Goal: Task Accomplishment & Management: Manage account settings

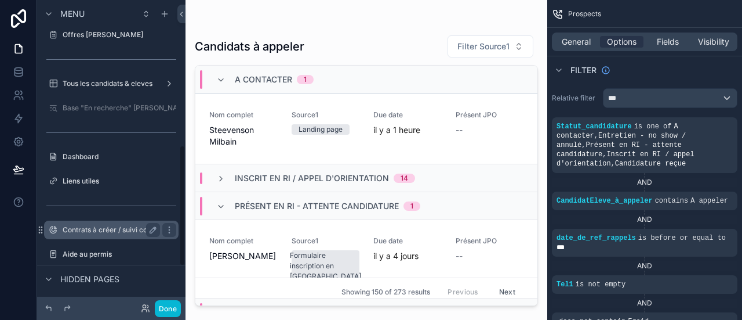
scroll to position [369, 0]
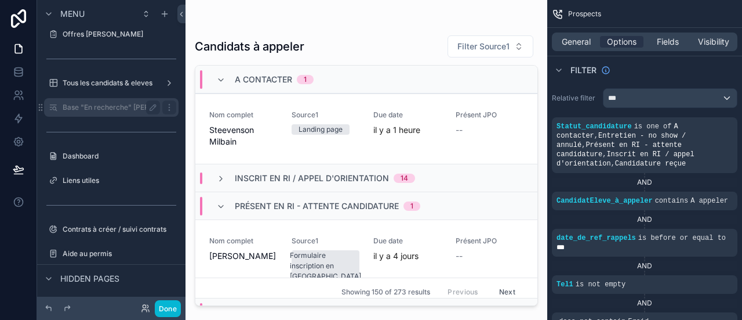
click at [111, 106] on label "Base "En recherche" Cédric" at bounding box center [127, 107] width 128 height 9
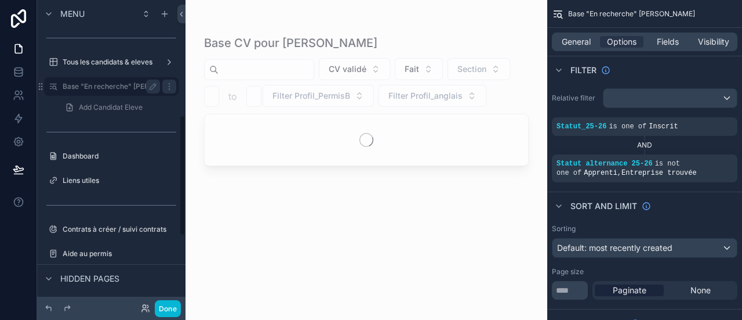
scroll to position [290, 0]
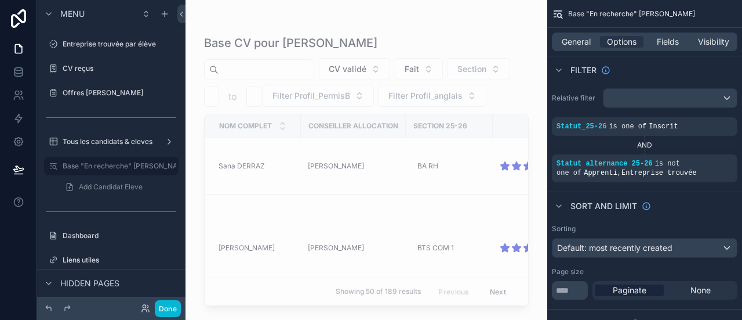
click at [405, 119] on div "scrollable content" at bounding box center [367, 153] width 362 height 306
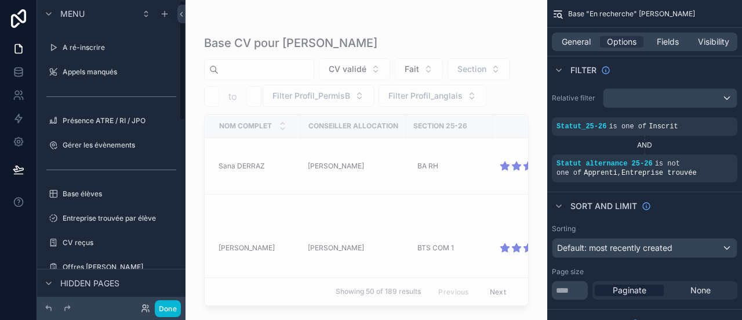
scroll to position [0, 0]
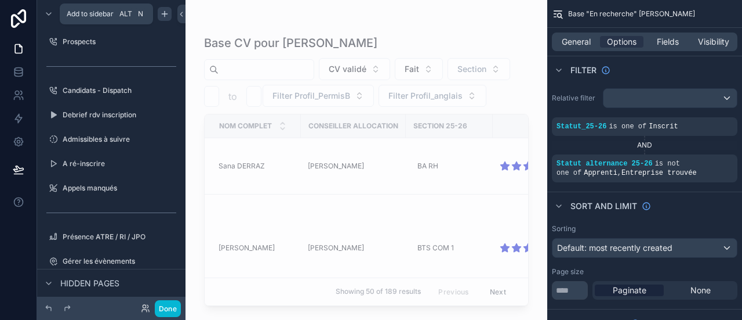
click at [161, 13] on icon "scrollable content" at bounding box center [164, 13] width 9 height 9
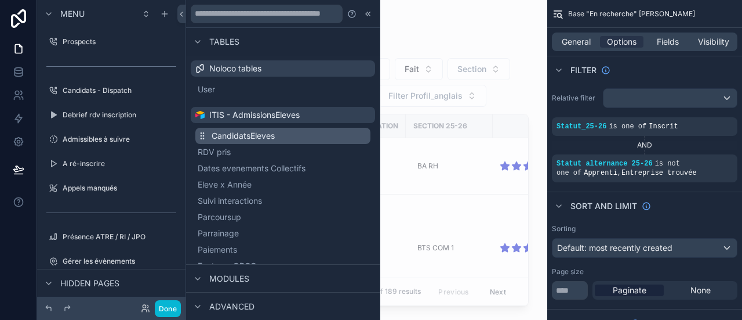
click at [241, 141] on span "CandidatsEleves" at bounding box center [243, 136] width 63 height 12
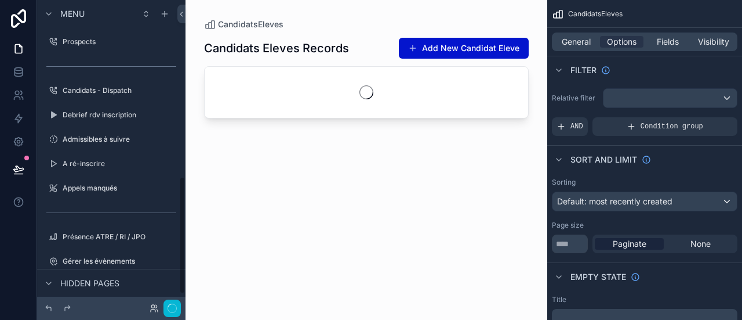
scroll to position [461, 0]
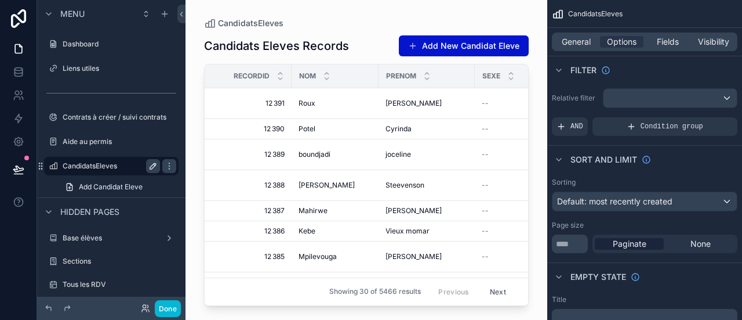
click at [148, 162] on icon "scrollable content" at bounding box center [152, 165] width 9 height 9
click at [137, 163] on input "**********" at bounding box center [102, 166] width 79 height 14
type input "**********"
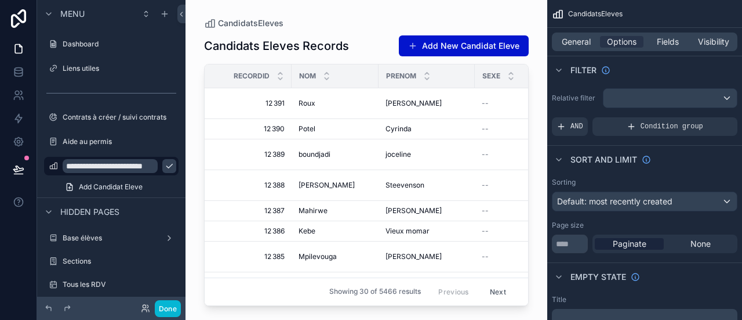
scroll to position [0, 0]
click at [55, 165] on icon "scrollable content" at bounding box center [53, 165] width 9 height 9
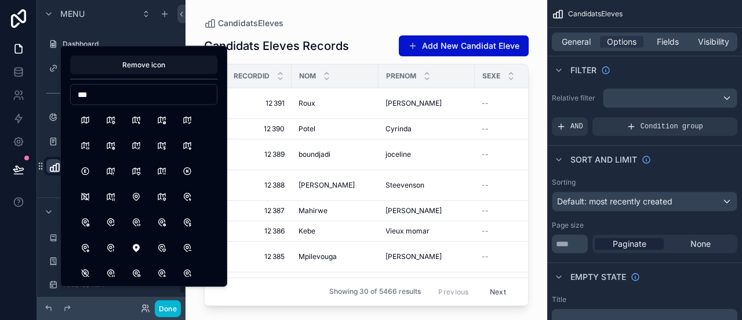
type input "***"
click at [115, 120] on button "Map2" at bounding box center [110, 120] width 21 height 21
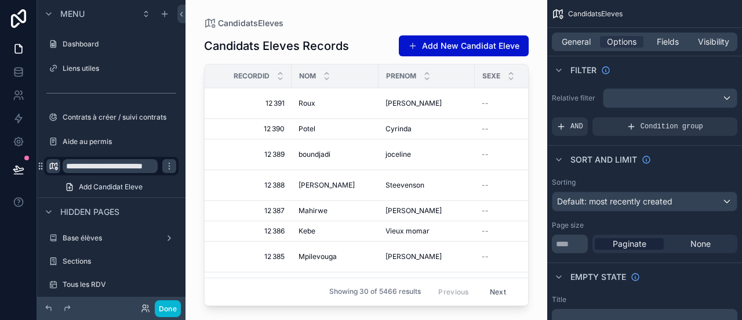
click at [300, 25] on div "scrollable content" at bounding box center [367, 153] width 362 height 306
click at [151, 169] on icon "scrollable content" at bounding box center [152, 165] width 9 height 9
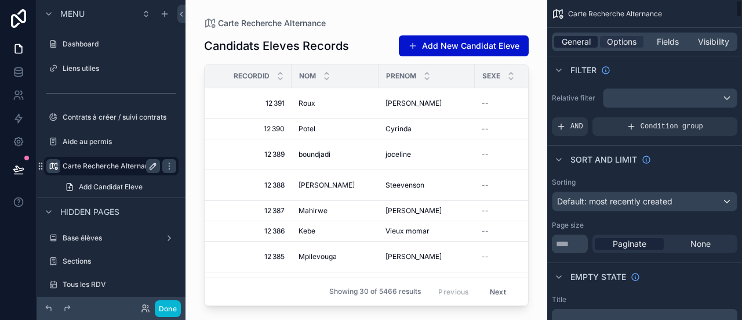
click at [581, 41] on span "General" at bounding box center [576, 42] width 29 height 12
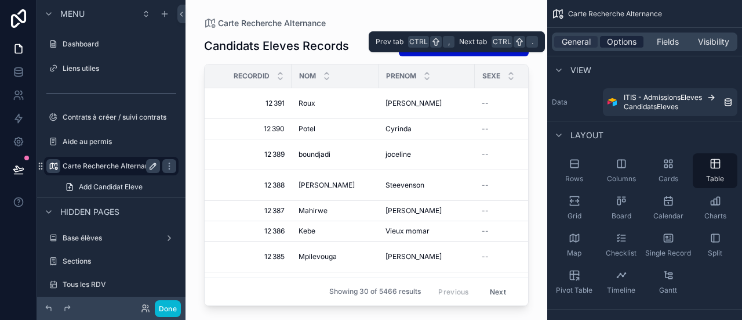
click at [603, 38] on div "Options" at bounding box center [622, 42] width 44 height 12
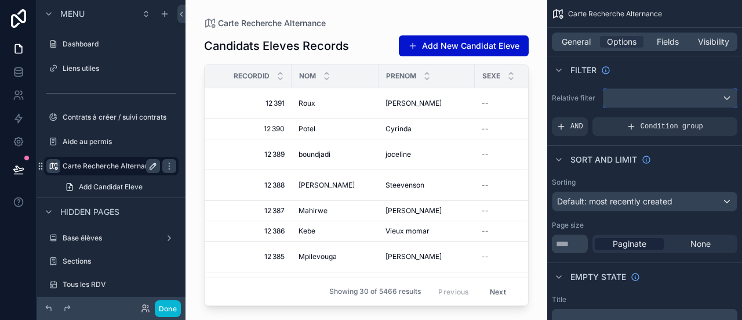
click at [619, 95] on div "scrollable content" at bounding box center [670, 98] width 133 height 19
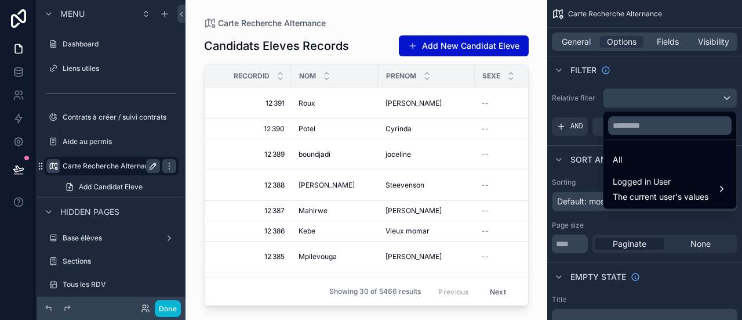
click at [619, 95] on div "scrollable content" at bounding box center [371, 160] width 742 height 320
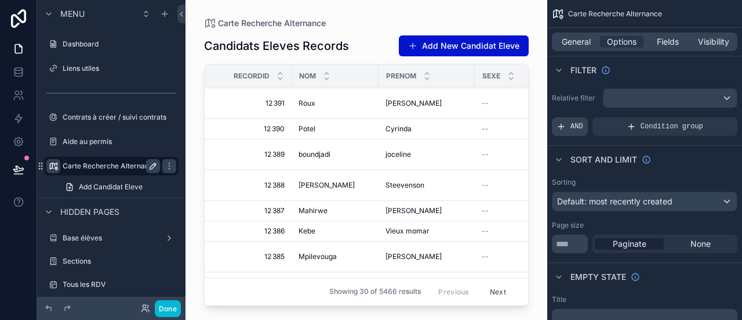
click at [581, 127] on span "AND" at bounding box center [577, 126] width 13 height 9
click at [664, 129] on div "Add a filter" at bounding box center [645, 126] width 186 height 19
click at [706, 118] on icon "scrollable content" at bounding box center [708, 118] width 7 height 7
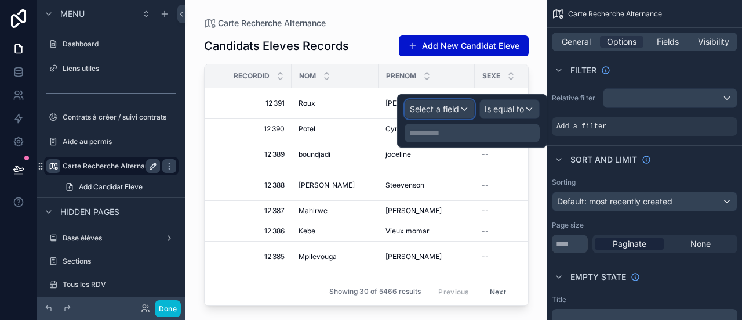
click at [451, 113] on span "Select a field" at bounding box center [434, 109] width 49 height 10
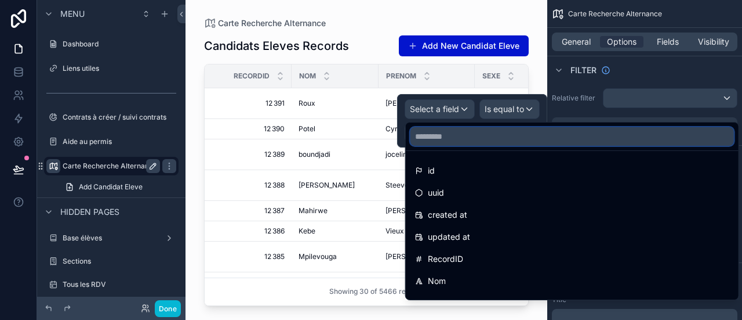
click at [447, 133] on input "text" at bounding box center [573, 136] width 324 height 19
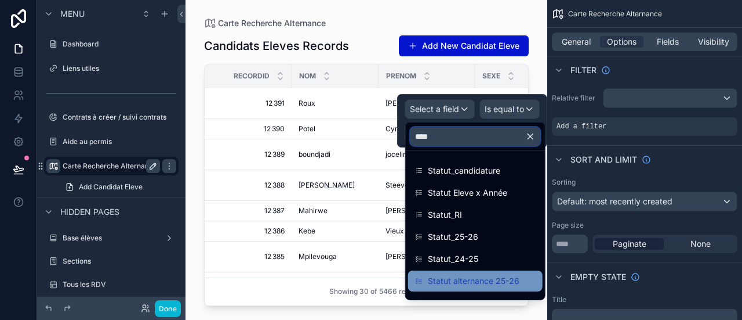
type input "****"
click at [477, 280] on span "Statut alternance 25-26" at bounding box center [474, 281] width 92 height 14
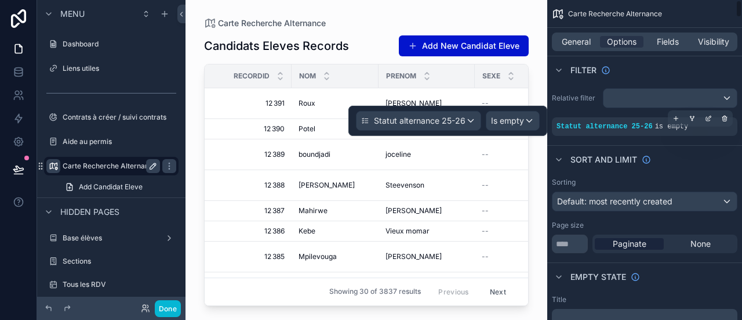
click at [665, 124] on span "is empty" at bounding box center [672, 126] width 34 height 8
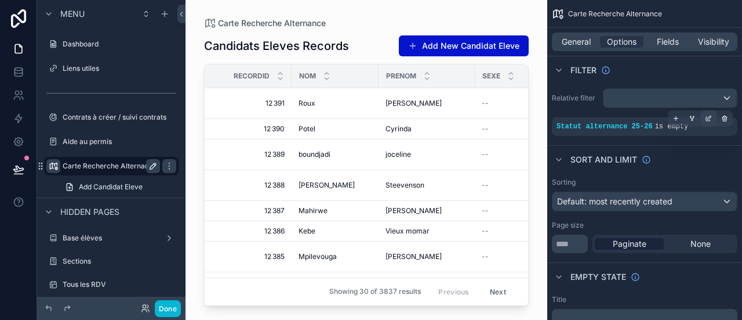
click at [704, 118] on div "scrollable content" at bounding box center [709, 118] width 16 height 16
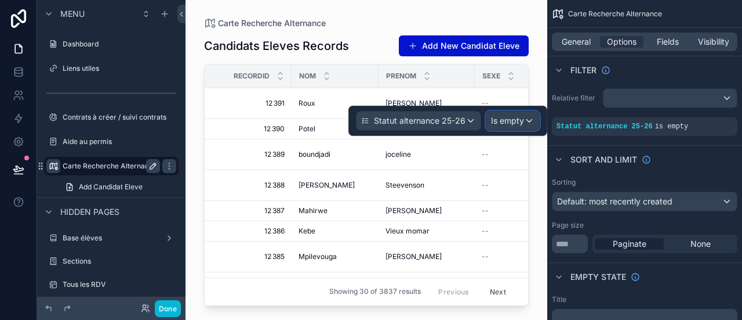
click at [516, 124] on span "Is empty" at bounding box center [507, 121] width 33 height 12
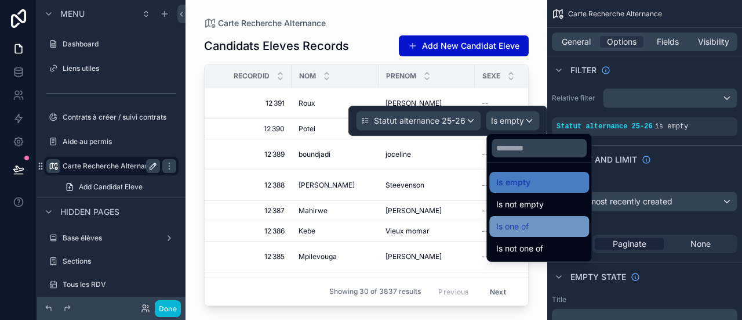
click at [532, 230] on div "Is one of" at bounding box center [539, 226] width 86 height 14
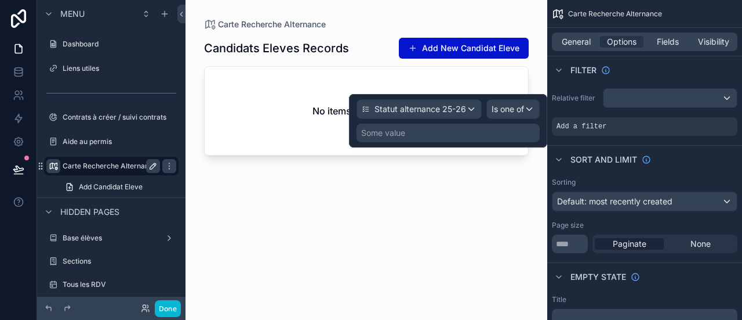
click at [483, 137] on div "Some value" at bounding box center [448, 133] width 183 height 19
click at [451, 133] on div "Some value" at bounding box center [448, 133] width 183 height 19
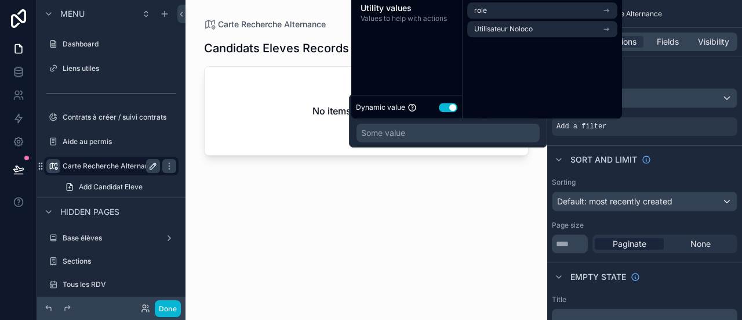
click at [460, 126] on div "Some value" at bounding box center [448, 133] width 183 height 19
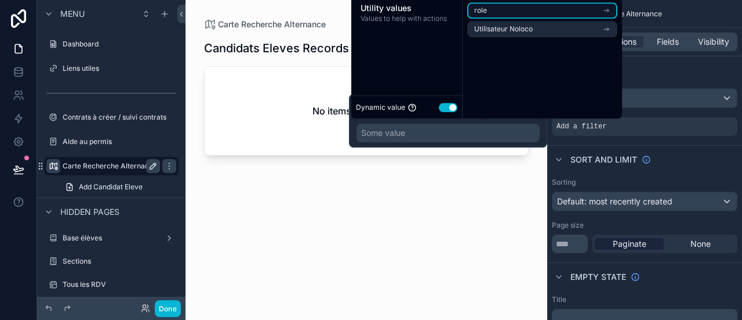
click at [543, 18] on li "role" at bounding box center [542, 10] width 150 height 16
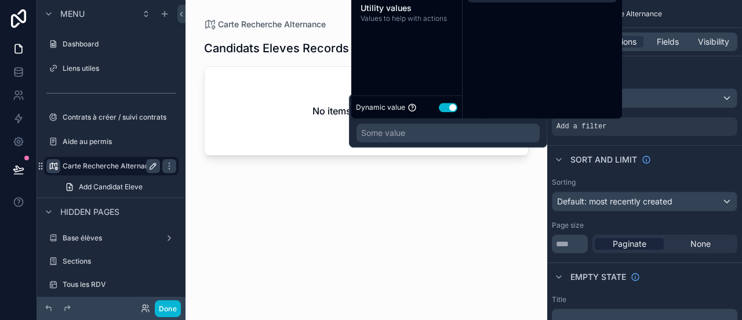
click at [413, 93] on div "Use data from... Logged in User The current user's values Utility values Values…" at bounding box center [406, 26] width 111 height 186
click at [414, 128] on div "Some value" at bounding box center [448, 133] width 183 height 19
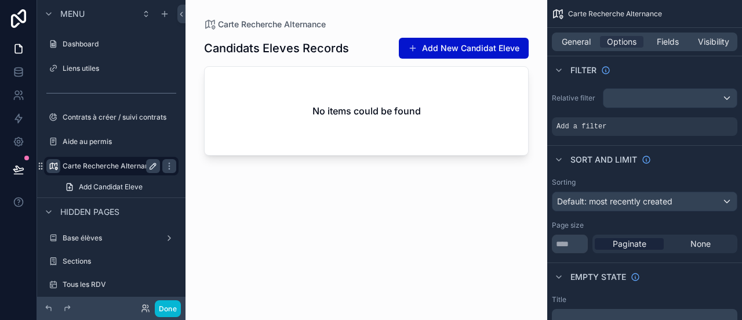
click at [676, 85] on div "Relative filter Add a filter" at bounding box center [645, 112] width 195 height 57
click at [668, 107] on div "scrollable content" at bounding box center [670, 98] width 133 height 19
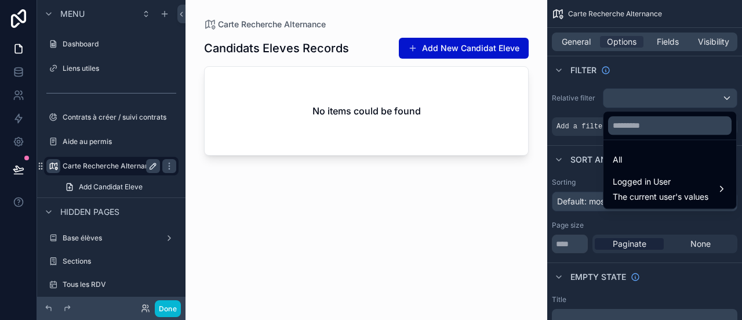
click at [669, 103] on div "scrollable content" at bounding box center [371, 160] width 742 height 320
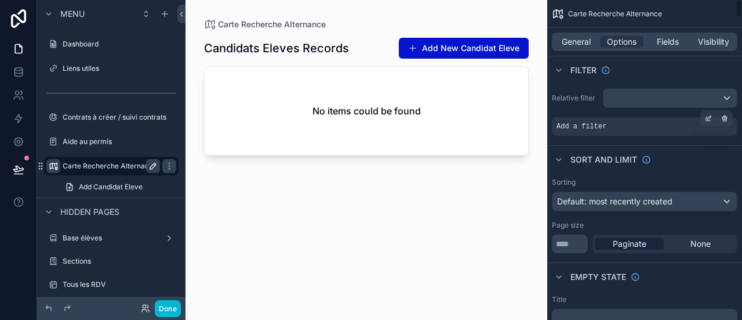
click at [636, 131] on div "Add a filter" at bounding box center [645, 126] width 186 height 19
click at [710, 119] on icon "scrollable content" at bounding box center [708, 118] width 7 height 7
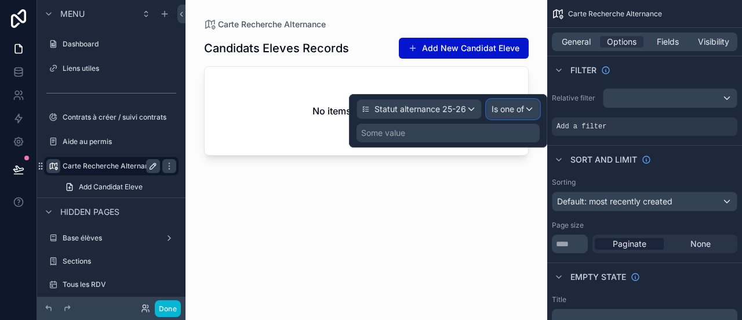
click at [507, 112] on span "Is one of" at bounding box center [508, 109] width 32 height 12
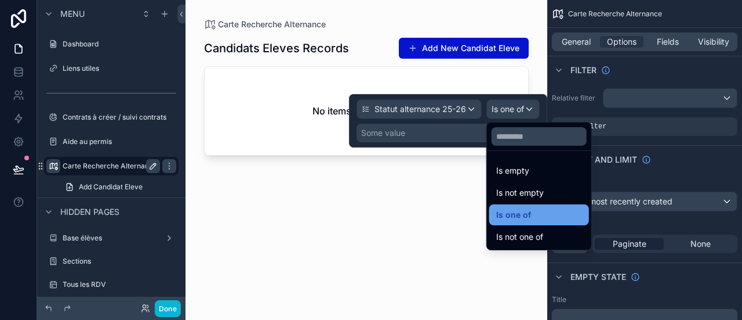
click at [521, 206] on div "Is one of" at bounding box center [540, 214] width 100 height 21
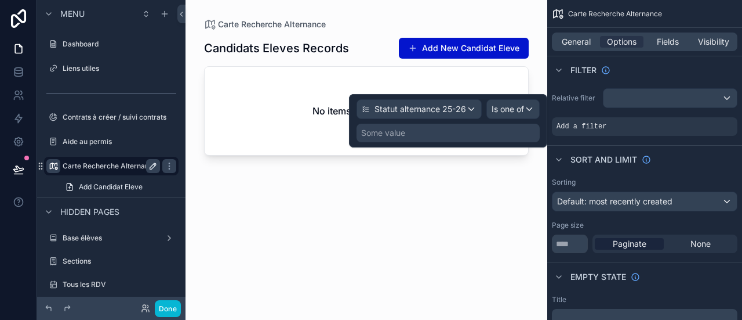
click at [464, 128] on div "Some value" at bounding box center [448, 133] width 183 height 19
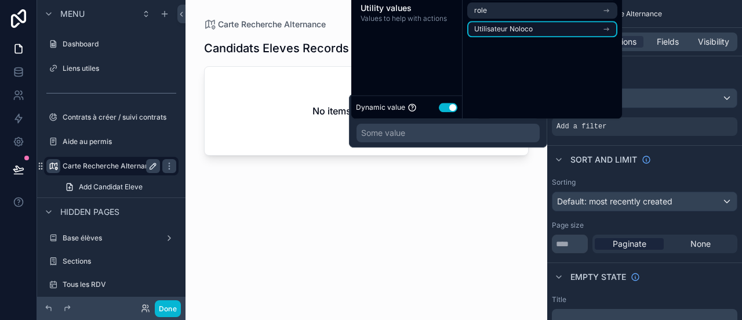
click at [520, 27] on span "Utilisateur Noloco" at bounding box center [503, 28] width 59 height 9
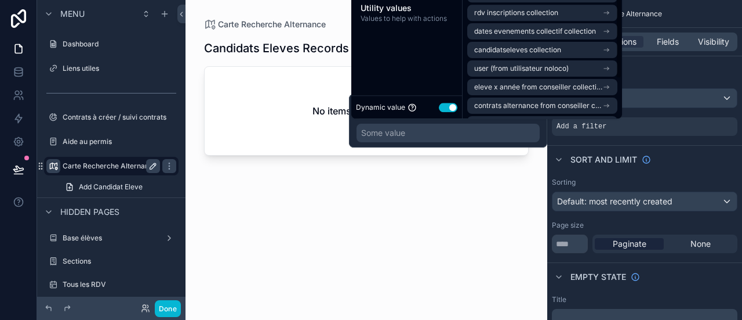
click at [469, 132] on div "Some value" at bounding box center [448, 133] width 183 height 19
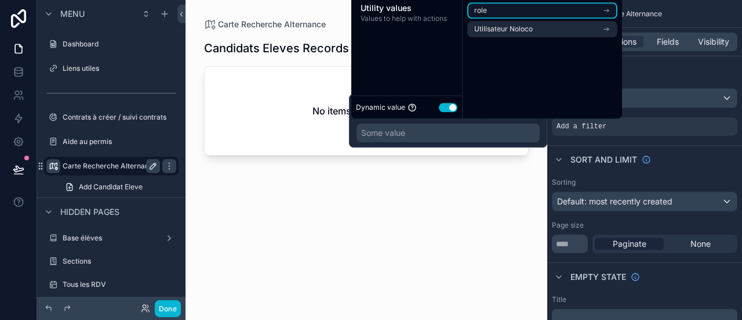
click at [510, 8] on li "role" at bounding box center [542, 10] width 150 height 16
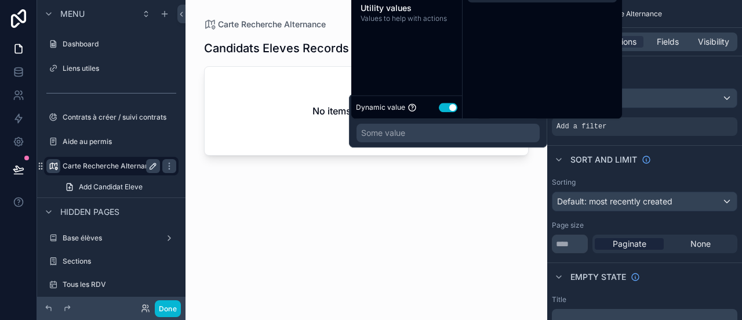
click at [446, 62] on div "Use data from... Logged in User The current user's values Utility values Values…" at bounding box center [406, 26] width 111 height 186
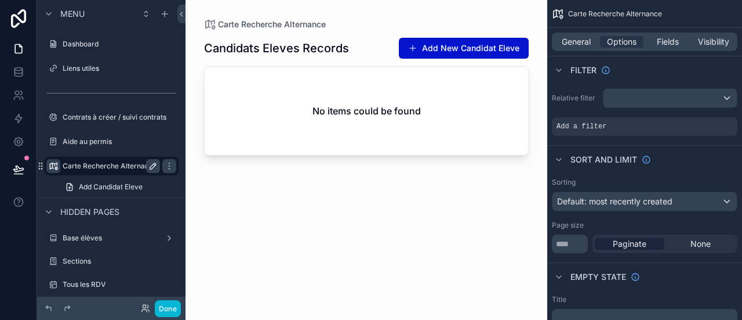
click at [522, 147] on div "No items could be found" at bounding box center [367, 111] width 324 height 88
click at [609, 97] on span "scrollable content" at bounding box center [609, 98] width 2 height 10
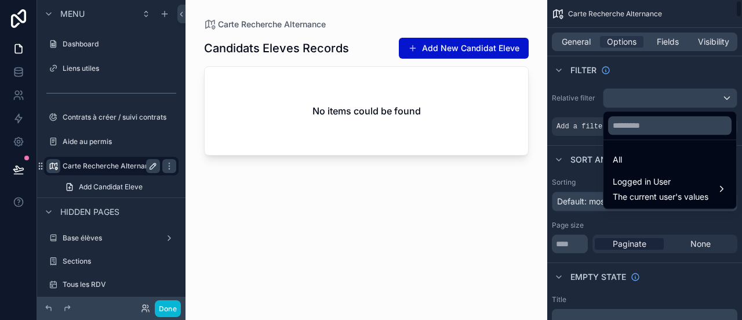
click at [595, 133] on div "scrollable content" at bounding box center [371, 160] width 742 height 320
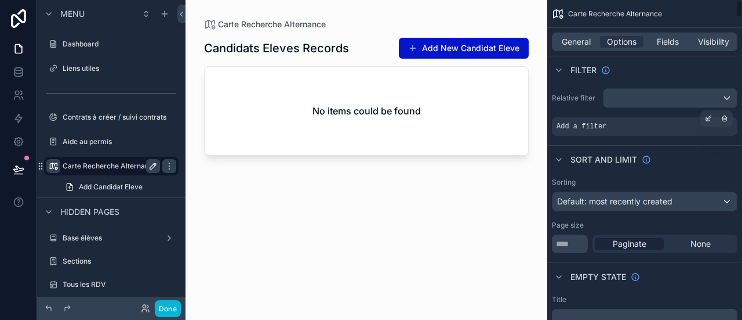
click at [595, 132] on div "Add a filter" at bounding box center [645, 126] width 186 height 19
click at [600, 124] on span "Add a filter" at bounding box center [582, 126] width 50 height 9
click at [632, 100] on div "scrollable content" at bounding box center [670, 98] width 133 height 19
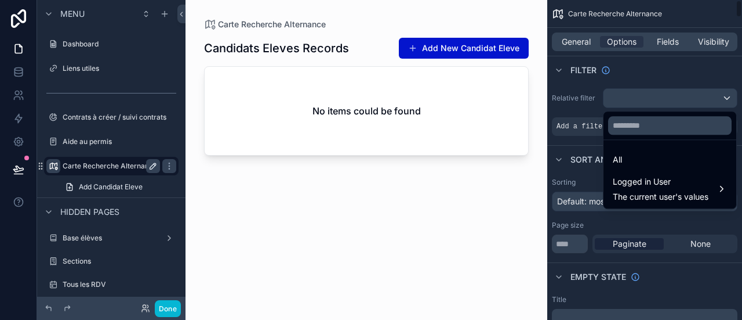
click at [580, 97] on div "scrollable content" at bounding box center [371, 160] width 742 height 320
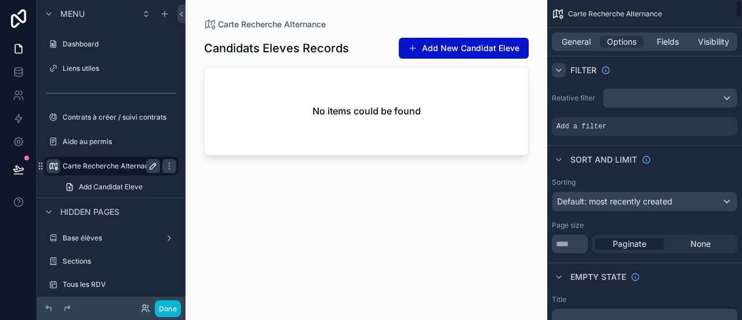
click at [556, 73] on icon "scrollable content" at bounding box center [558, 70] width 9 height 9
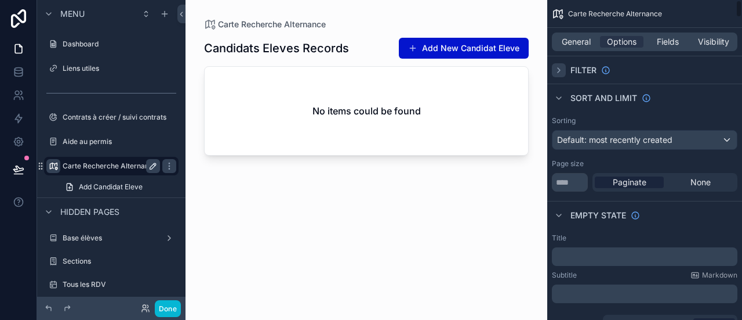
click at [556, 73] on icon "scrollable content" at bounding box center [558, 70] width 9 height 9
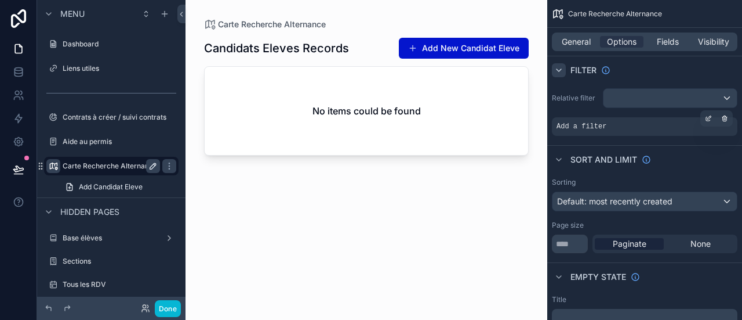
click at [580, 122] on span "Add a filter" at bounding box center [582, 126] width 50 height 9
click at [704, 118] on div "scrollable content" at bounding box center [709, 118] width 16 height 16
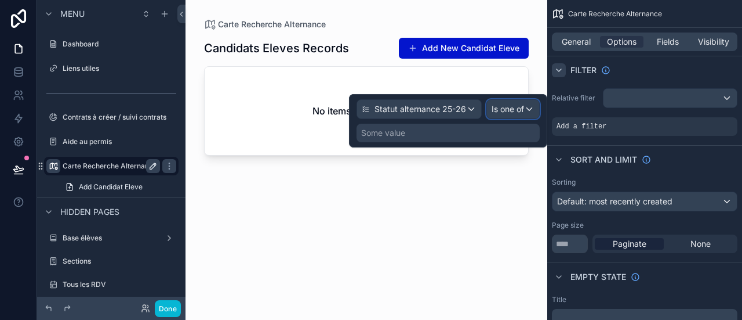
click at [528, 100] on div "Is one of" at bounding box center [513, 109] width 52 height 19
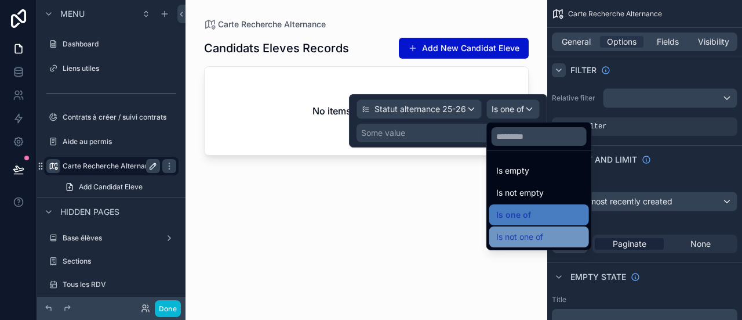
click at [554, 234] on div "Is not one of" at bounding box center [539, 237] width 86 height 14
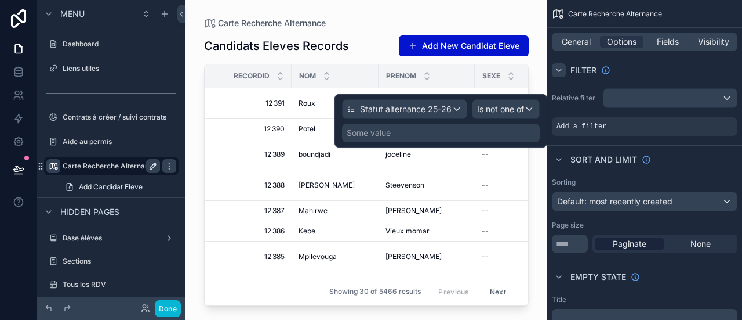
click at [447, 131] on div "Some value" at bounding box center [441, 133] width 198 height 19
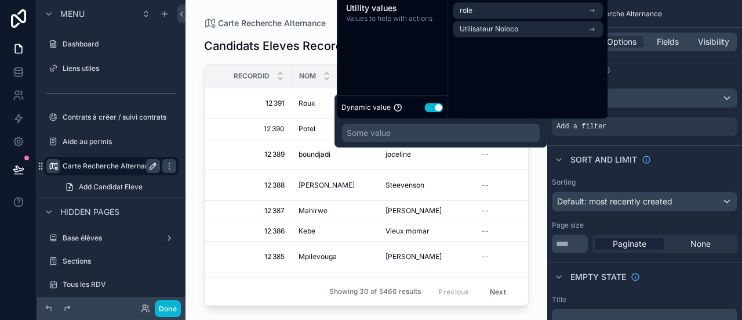
click at [447, 131] on div "Some value" at bounding box center [441, 133] width 198 height 19
click at [512, 35] on li "Utilisateur Noloco" at bounding box center [528, 29] width 150 height 16
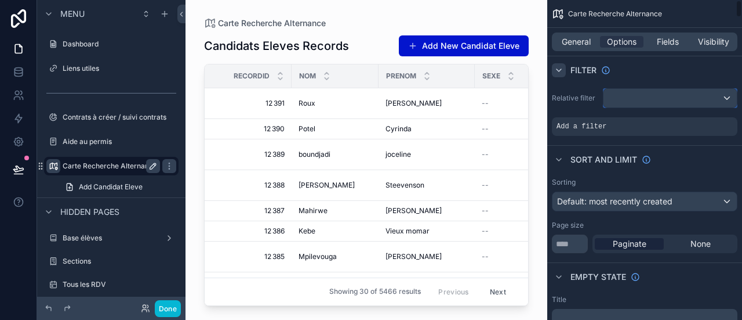
click at [669, 98] on div "scrollable content" at bounding box center [670, 98] width 133 height 19
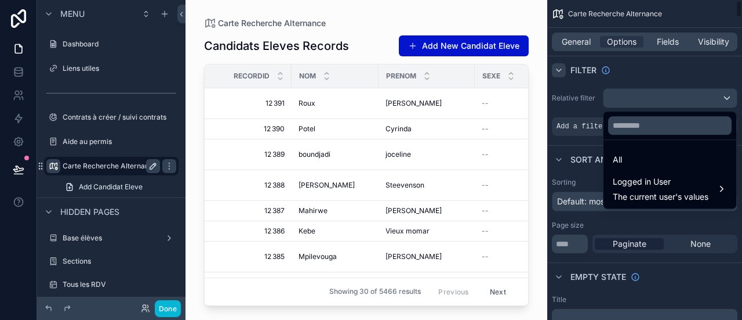
click at [585, 122] on div "scrollable content" at bounding box center [371, 160] width 742 height 320
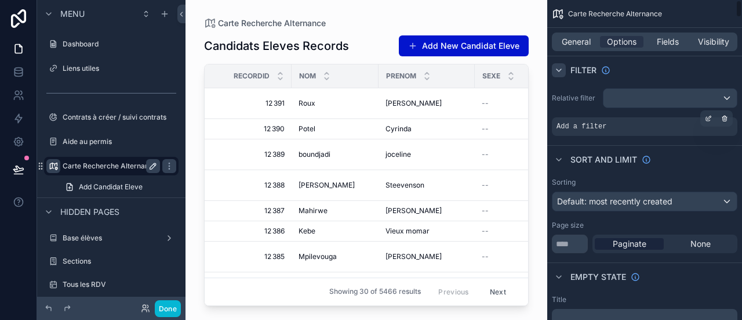
click at [585, 122] on span "Add a filter" at bounding box center [582, 126] width 50 height 9
click at [580, 129] on span "Add a filter" at bounding box center [582, 126] width 50 height 9
click at [712, 119] on icon "scrollable content" at bounding box center [708, 118] width 7 height 7
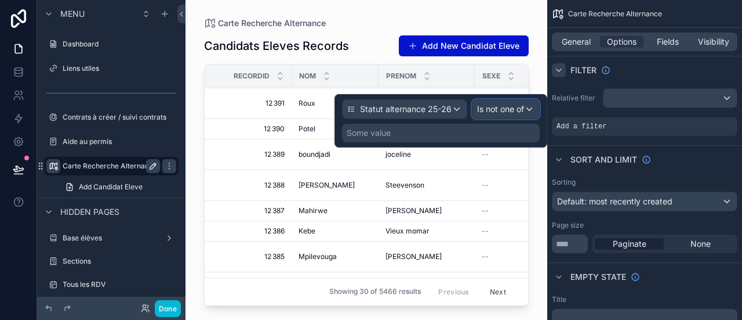
click at [516, 111] on span "Is not one of" at bounding box center [500, 109] width 47 height 12
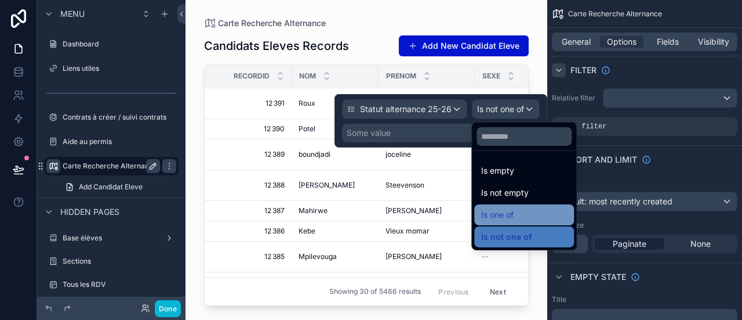
click at [512, 211] on span "Is one of" at bounding box center [497, 215] width 32 height 14
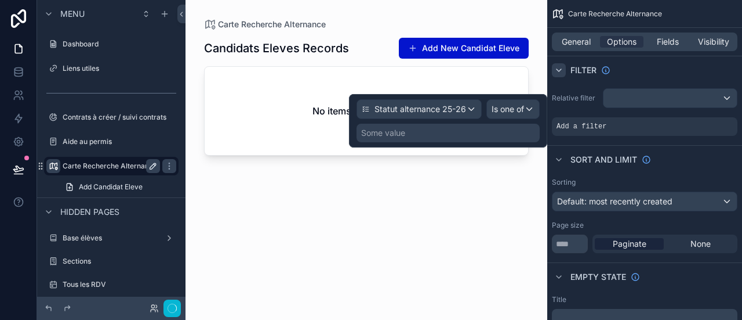
click at [498, 131] on div "Some value" at bounding box center [448, 133] width 183 height 19
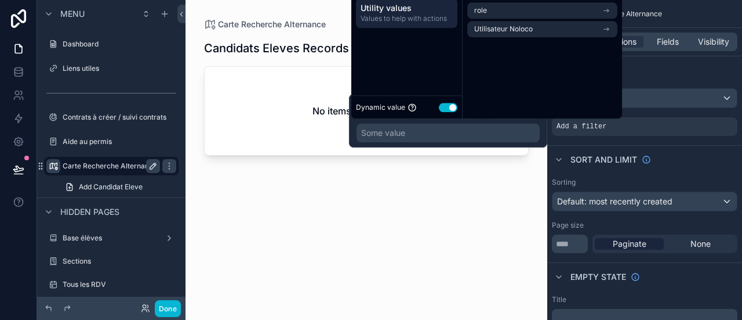
click at [389, 16] on span "Values to help with actions" at bounding box center [407, 18] width 92 height 9
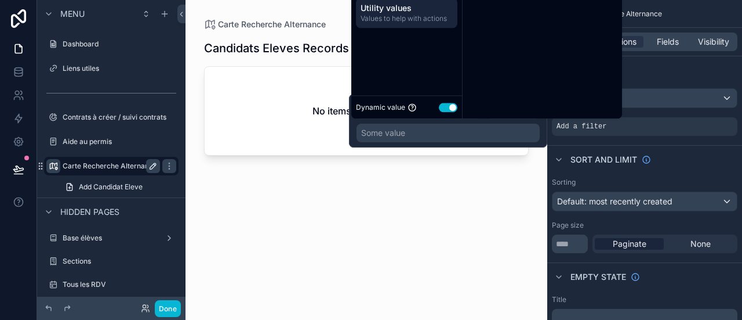
click at [389, 16] on span "Values to help with actions" at bounding box center [407, 18] width 92 height 9
click at [377, 133] on div "Some value" at bounding box center [383, 133] width 44 height 12
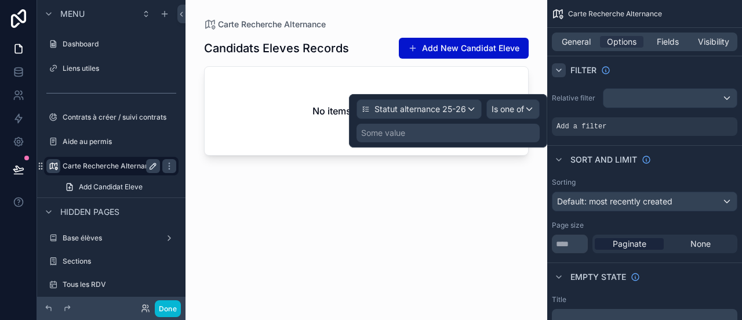
click at [377, 133] on div "Some value" at bounding box center [383, 133] width 44 height 12
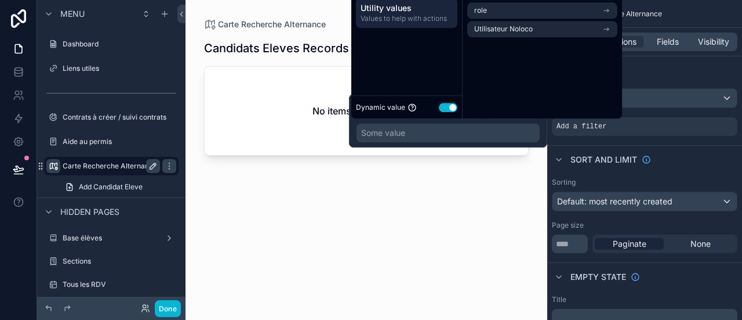
click at [435, 13] on span "Utility values" at bounding box center [407, 8] width 92 height 12
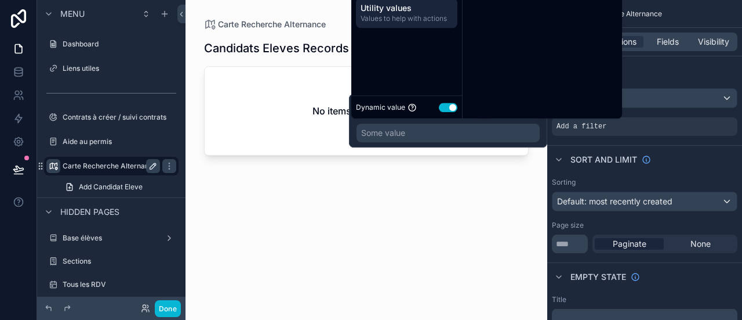
click at [435, 13] on span "Utility values" at bounding box center [407, 8] width 92 height 12
click at [434, 19] on span "Values to help with actions" at bounding box center [407, 18] width 92 height 9
click at [425, 49] on div "Use data from... Logged in User The current user's values Utility values Values…" at bounding box center [406, 26] width 111 height 186
click at [451, 104] on button "Use setting" at bounding box center [448, 107] width 19 height 9
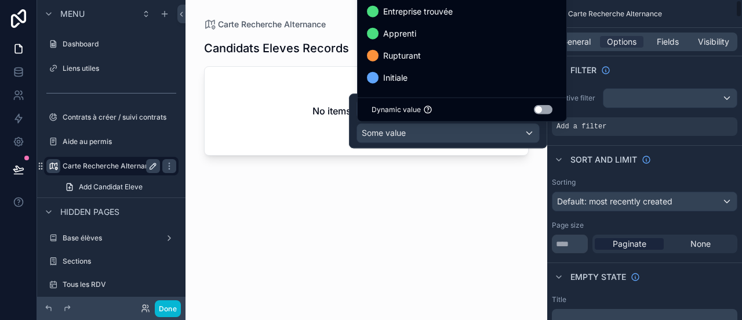
click at [546, 114] on button "Use setting" at bounding box center [543, 109] width 19 height 9
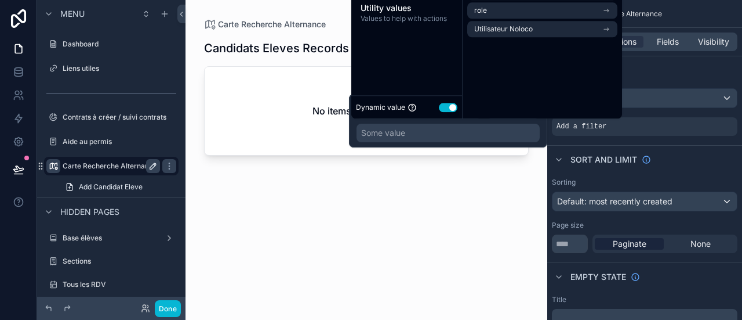
click at [448, 102] on div "Dynamic value Use setting" at bounding box center [407, 106] width 102 height 13
click at [450, 105] on button "Use setting" at bounding box center [448, 107] width 19 height 9
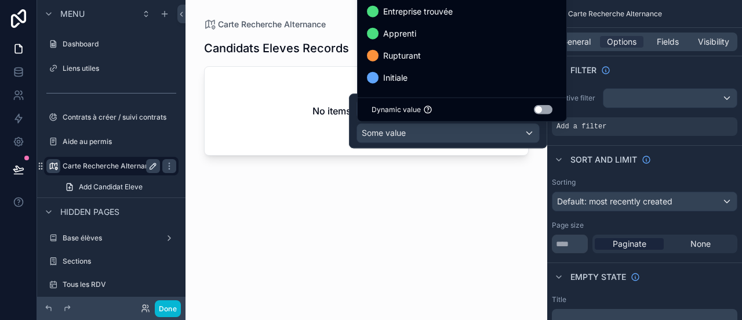
click at [450, 108] on div "Dynamic value Use setting" at bounding box center [462, 109] width 181 height 9
click at [445, 125] on div "Statut alternance 25-26 Is one of Some value En recherche Entreprise trouvée Ap…" at bounding box center [371, 160] width 742 height 320
click at [444, 128] on div at bounding box center [448, 120] width 198 height 55
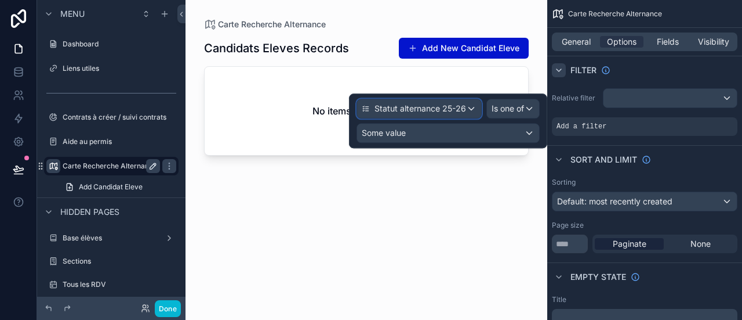
click at [457, 105] on span "Statut alternance 25-26" at bounding box center [421, 109] width 92 height 12
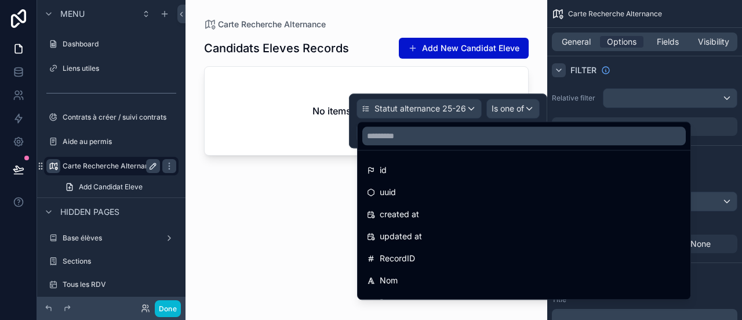
click at [457, 105] on div at bounding box center [448, 120] width 198 height 55
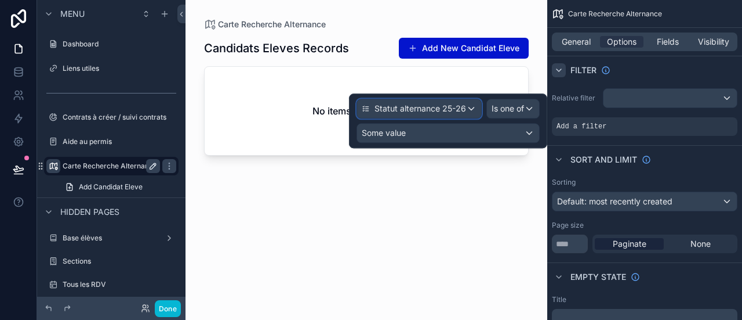
click at [367, 104] on div "Statut alternance 25-26" at bounding box center [414, 109] width 104 height 12
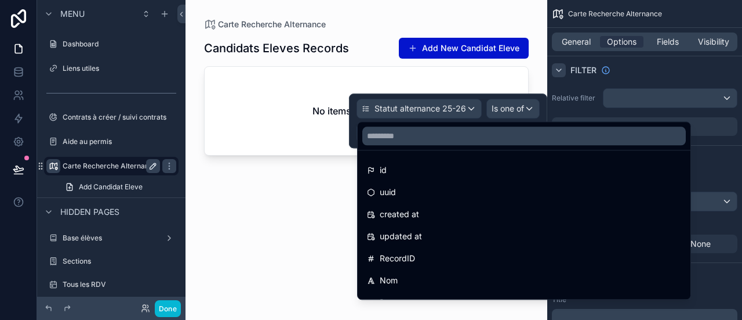
click at [367, 104] on div at bounding box center [448, 120] width 198 height 55
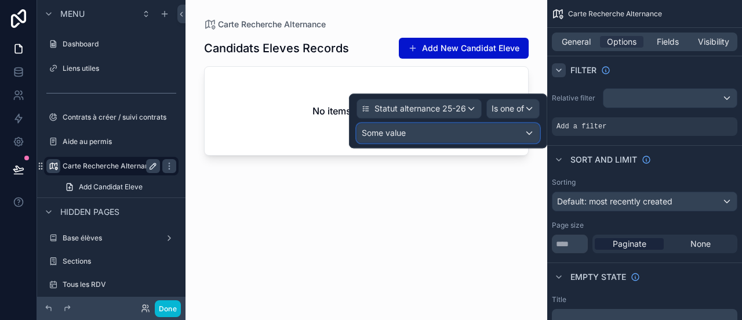
click at [476, 133] on div "Some value" at bounding box center [448, 133] width 182 height 19
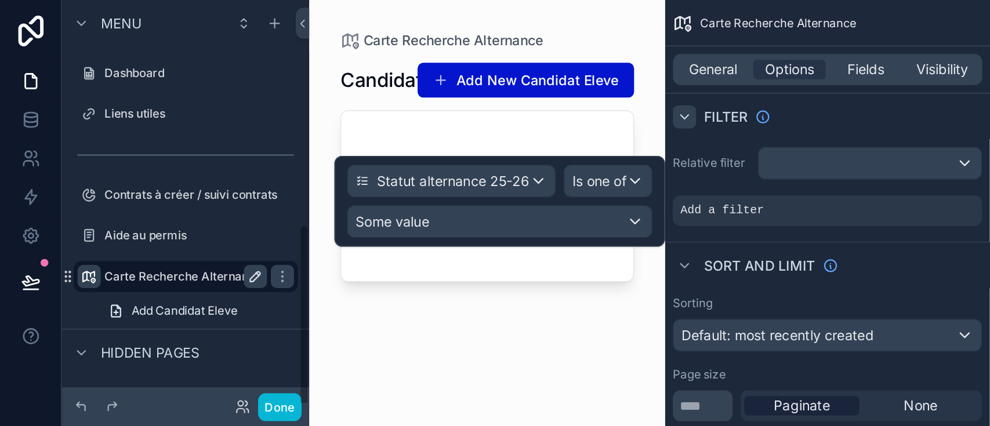
scroll to position [172, 0]
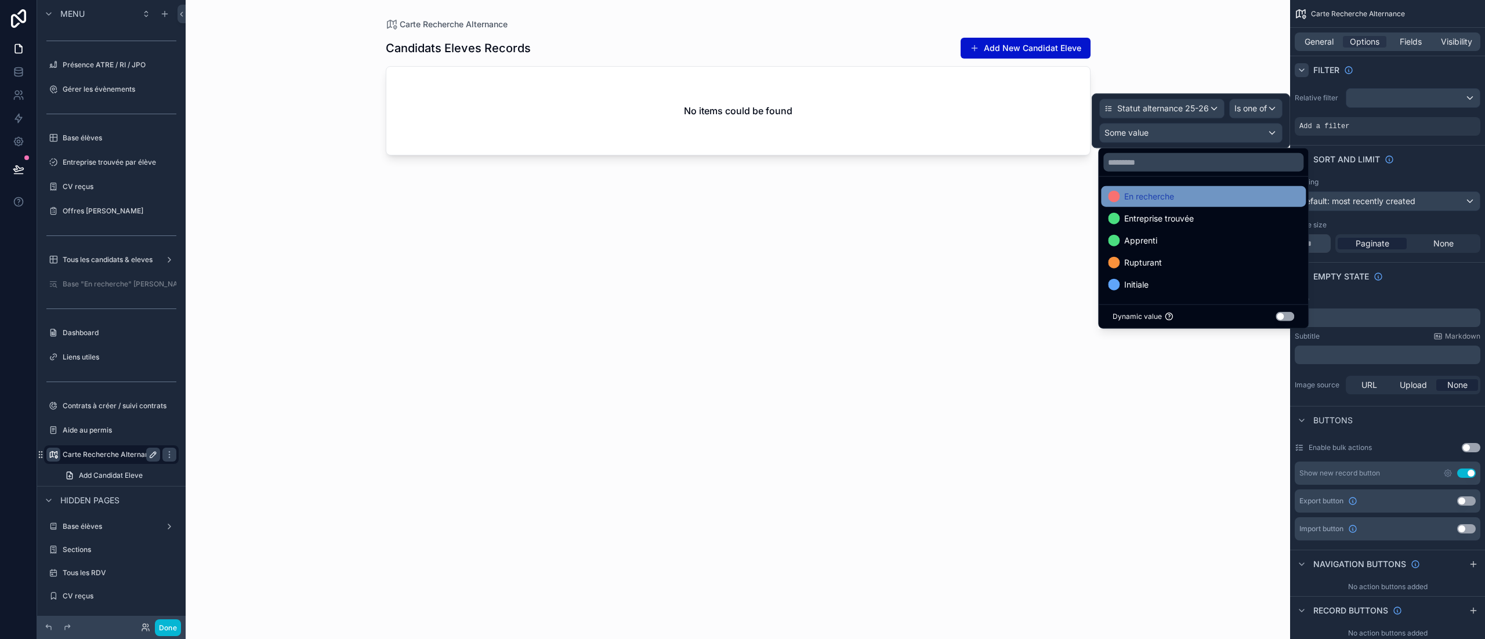
click at [742, 191] on span "En recherche" at bounding box center [1149, 197] width 50 height 14
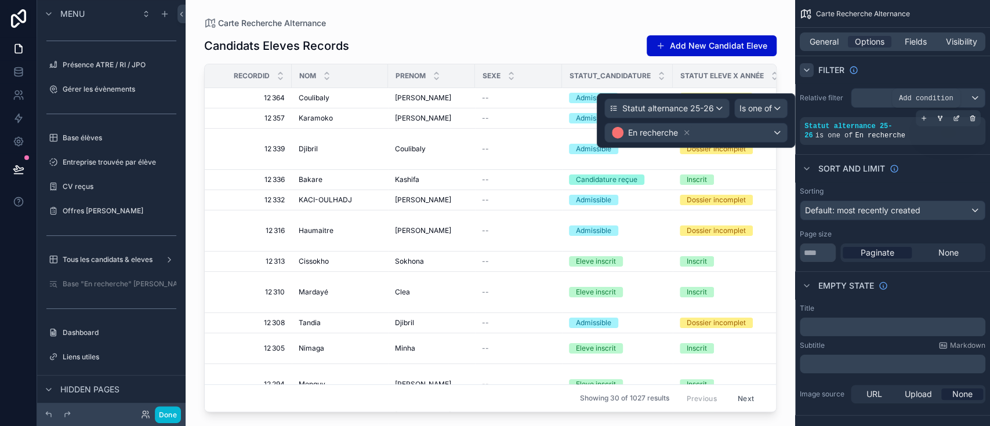
click at [742, 118] on icon "scrollable content" at bounding box center [923, 118] width 7 height 7
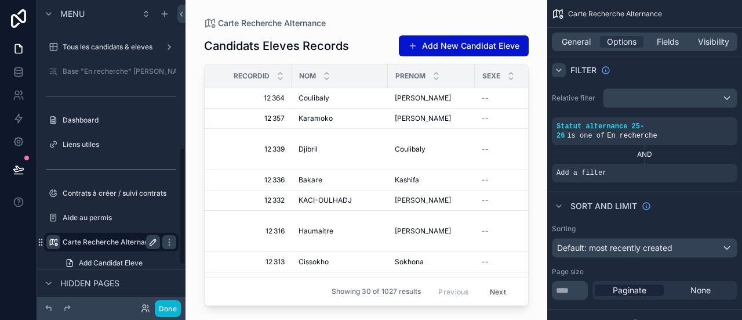
scroll to position [384, 0]
click at [361, 24] on div "Carte Recherche Alternance" at bounding box center [366, 23] width 325 height 9
click at [599, 168] on span "Add a filter" at bounding box center [582, 172] width 50 height 9
click at [713, 157] on div "scrollable content" at bounding box center [709, 165] width 16 height 16
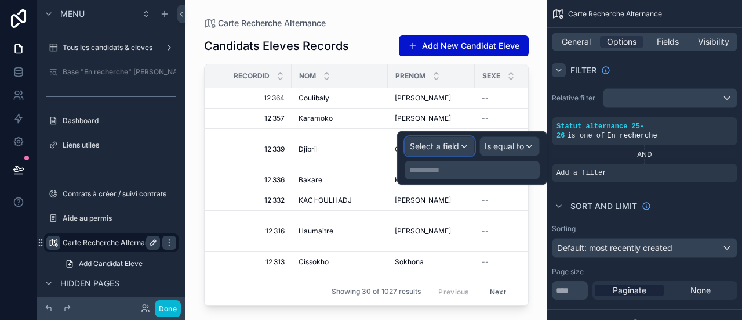
click at [441, 148] on span "Select a field" at bounding box center [434, 146] width 49 height 10
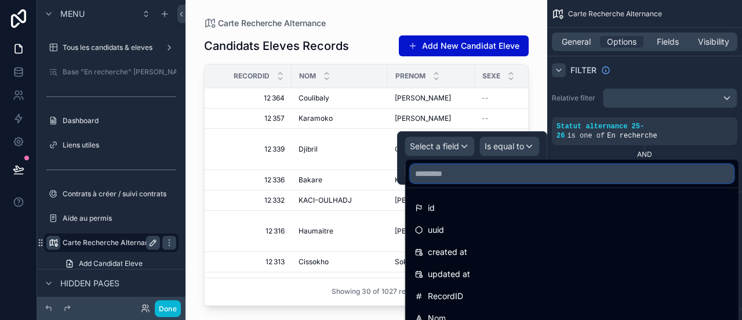
click at [448, 178] on input "text" at bounding box center [573, 173] width 324 height 19
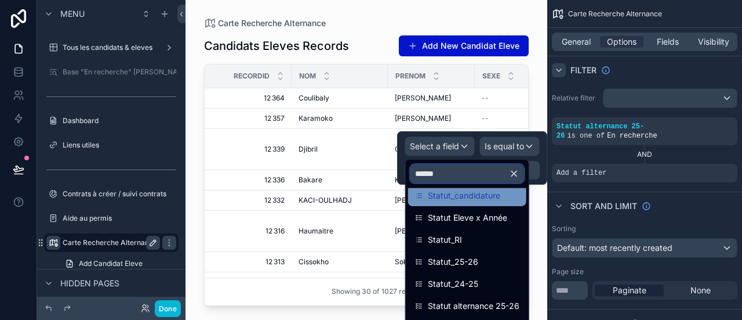
scroll to position [13, 0]
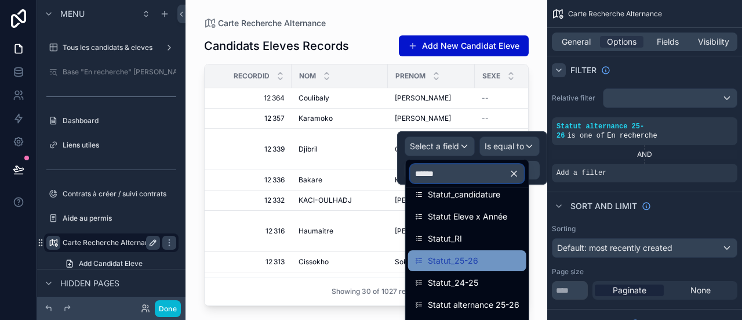
type input "******"
click at [460, 260] on span "Statut_25-26" at bounding box center [453, 260] width 50 height 14
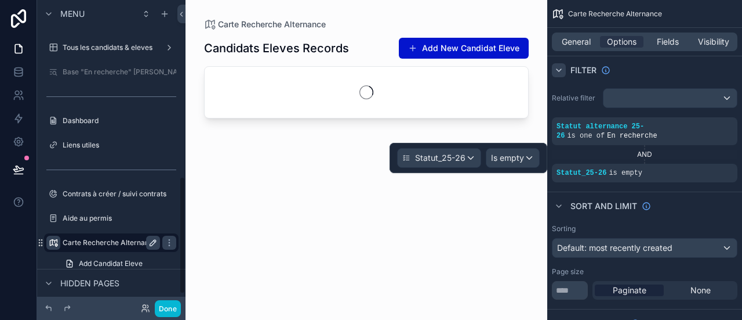
scroll to position [461, 0]
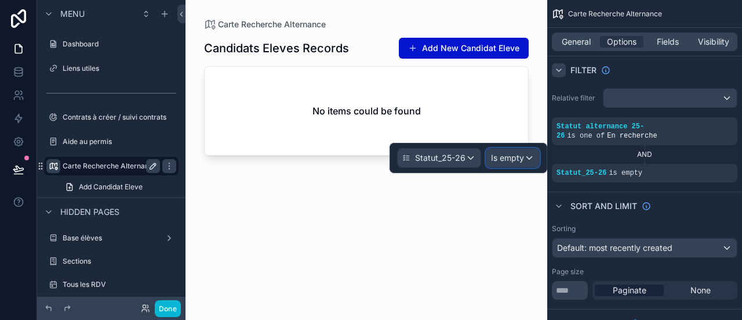
click at [524, 158] on div "Is empty" at bounding box center [513, 157] width 53 height 19
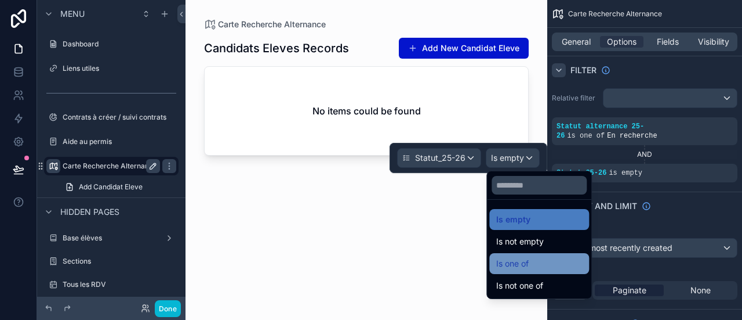
click at [524, 267] on span "Is one of" at bounding box center [512, 263] width 32 height 14
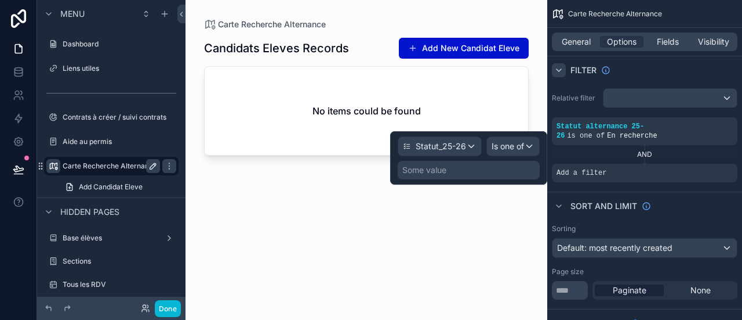
click at [476, 173] on div "Some value" at bounding box center [469, 170] width 142 height 19
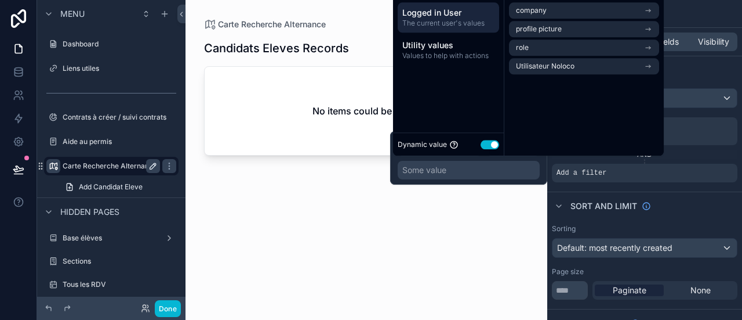
click at [488, 141] on button "Use setting" at bounding box center [490, 144] width 19 height 9
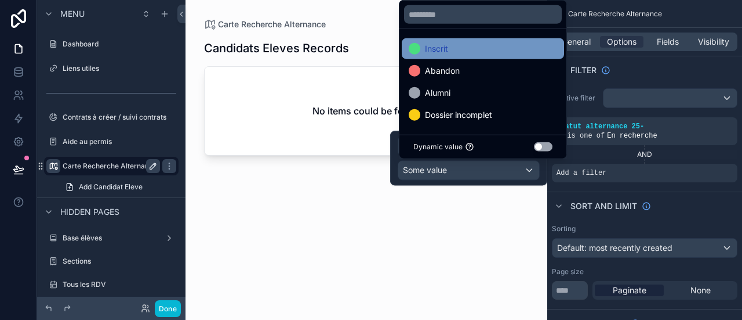
click at [472, 50] on div "Inscrit" at bounding box center [483, 49] width 148 height 14
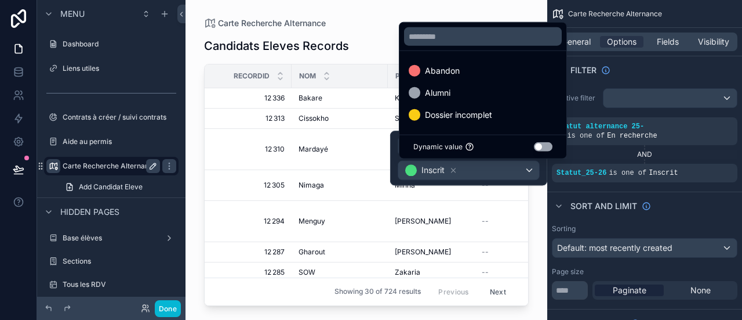
click at [636, 176] on div "Relative filter Statut alternance 25-26 is one of En recherche AND Statut_25-26…" at bounding box center [645, 135] width 195 height 103
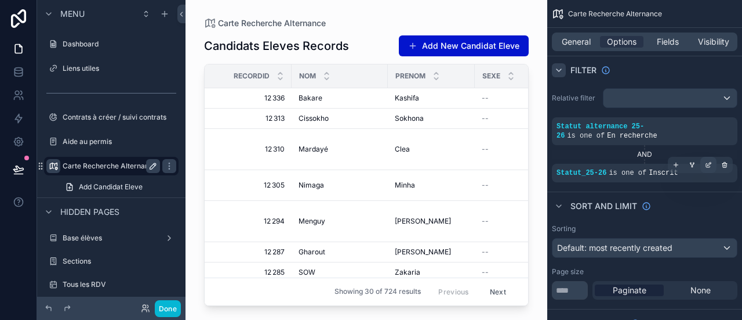
click at [709, 161] on icon "scrollable content" at bounding box center [708, 164] width 7 height 7
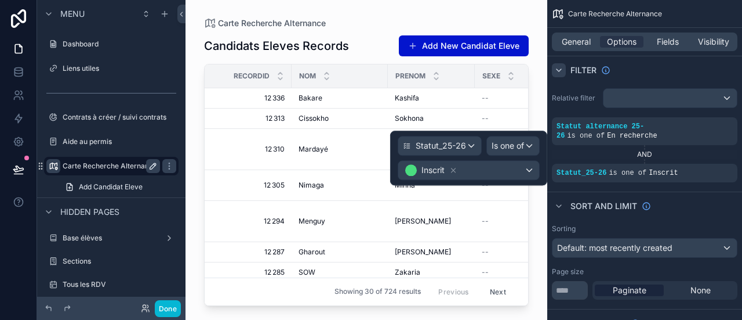
click at [0, 0] on icon "scrollable content" at bounding box center [0, 0] width 0 height 0
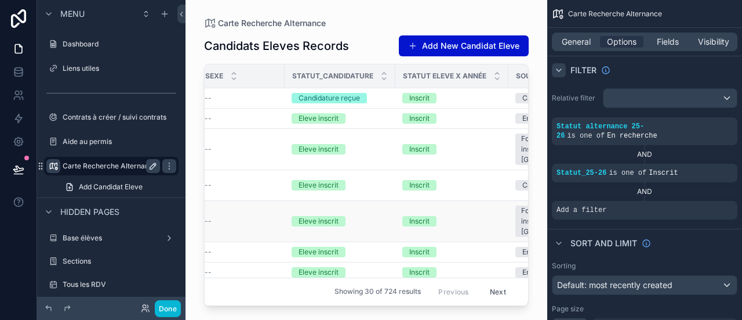
scroll to position [0, 0]
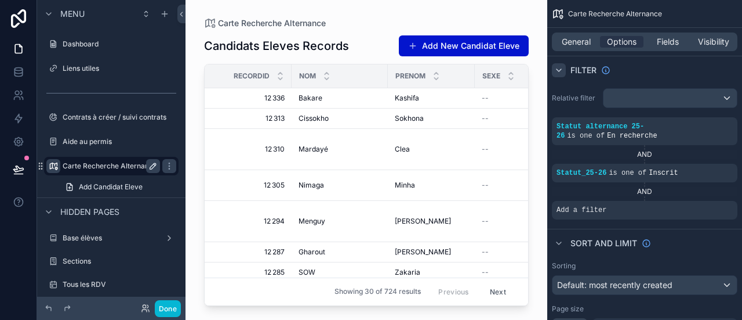
click at [149, 165] on icon "scrollable content" at bounding box center [152, 165] width 9 height 9
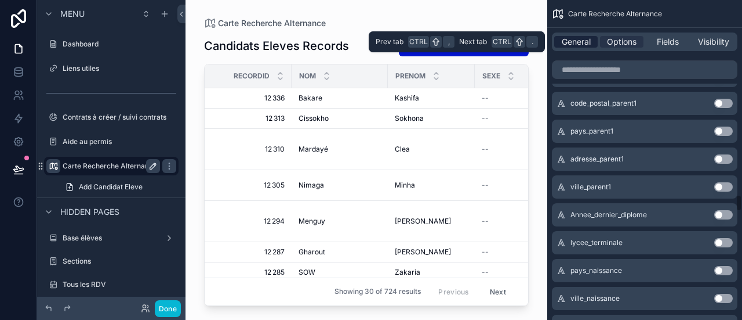
click at [588, 41] on span "General" at bounding box center [576, 42] width 29 height 12
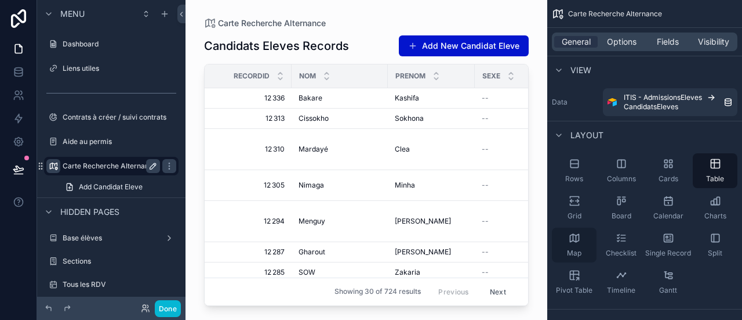
click at [579, 240] on icon "scrollable content" at bounding box center [574, 238] width 9 height 8
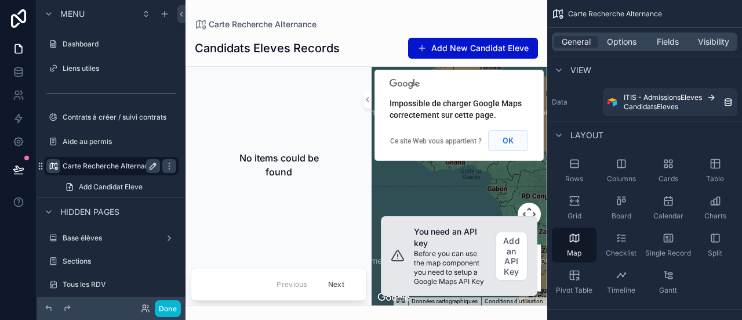
click at [509, 137] on button "OK" at bounding box center [508, 140] width 40 height 21
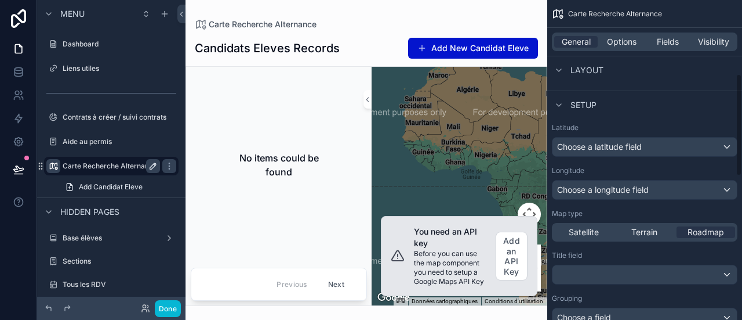
scroll to position [233, 0]
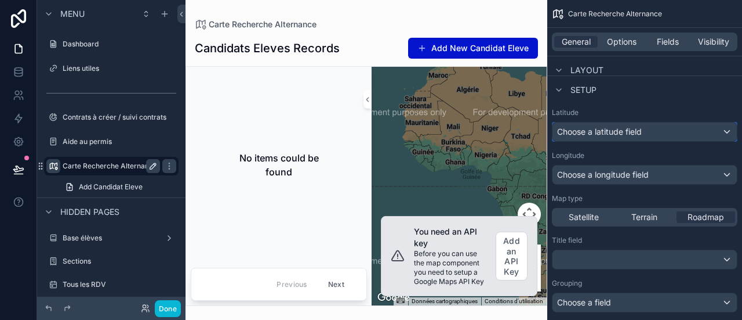
click at [609, 135] on span "Choose a latitude field" at bounding box center [599, 131] width 85 height 10
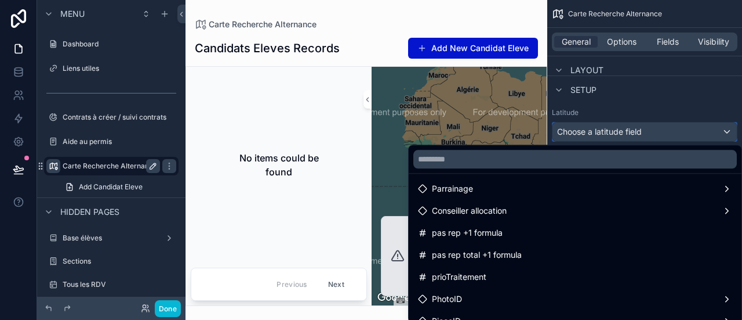
scroll to position [0, 0]
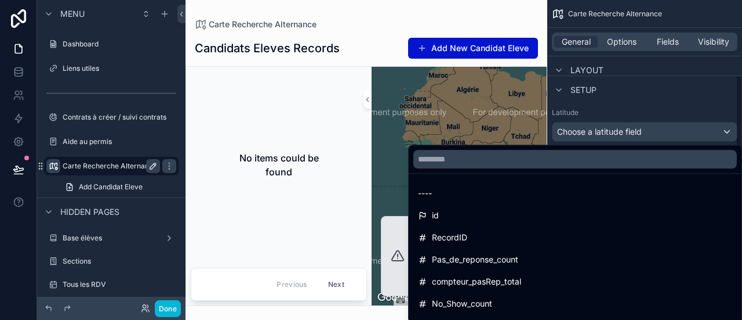
click at [604, 140] on div "scrollable content" at bounding box center [371, 160] width 742 height 320
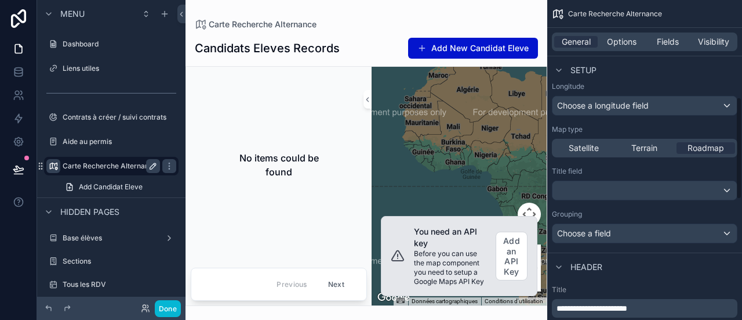
scroll to position [305, 0]
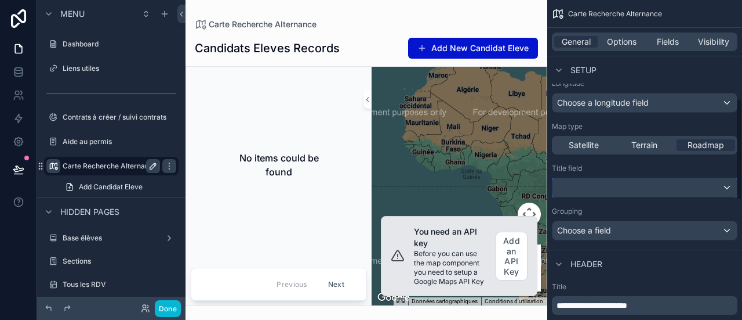
click at [616, 182] on div "scrollable content" at bounding box center [645, 187] width 184 height 19
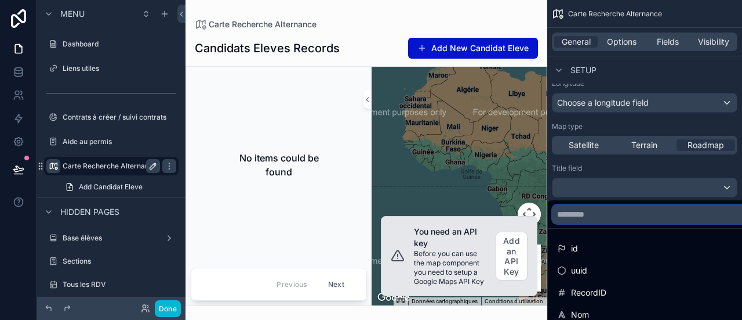
click at [607, 211] on input "scrollable content" at bounding box center [693, 214] width 281 height 19
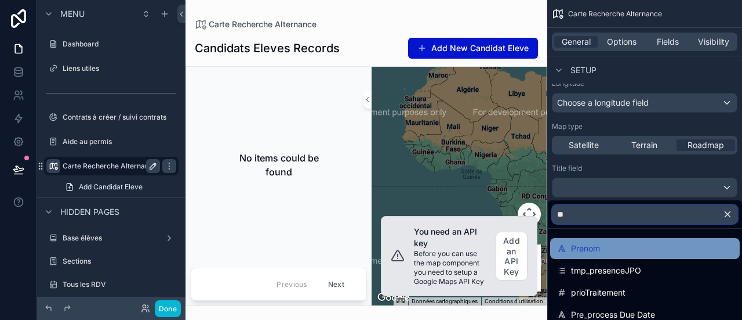
type input "**"
click at [584, 243] on span "Prenom" at bounding box center [585, 248] width 29 height 14
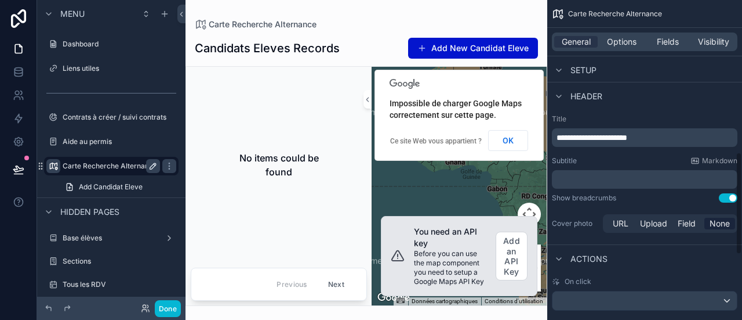
scroll to position [473, 0]
click at [577, 170] on div "﻿" at bounding box center [645, 178] width 186 height 19
click at [583, 180] on p "﻿" at bounding box center [646, 179] width 179 height 12
click at [570, 187] on div "**********" at bounding box center [645, 174] width 195 height 130
click at [588, 137] on span "**********" at bounding box center [592, 137] width 71 height 8
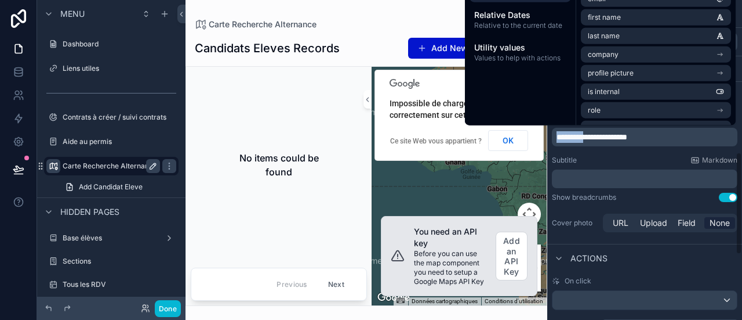
click at [588, 137] on span "**********" at bounding box center [592, 137] width 71 height 8
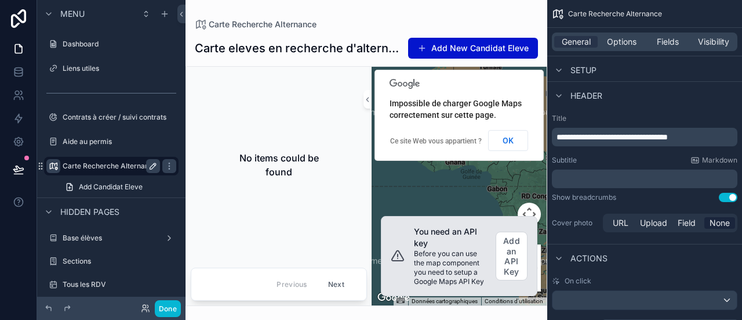
click at [567, 174] on p "﻿" at bounding box center [646, 179] width 179 height 12
click at [571, 202] on div "**********" at bounding box center [645, 174] width 195 height 130
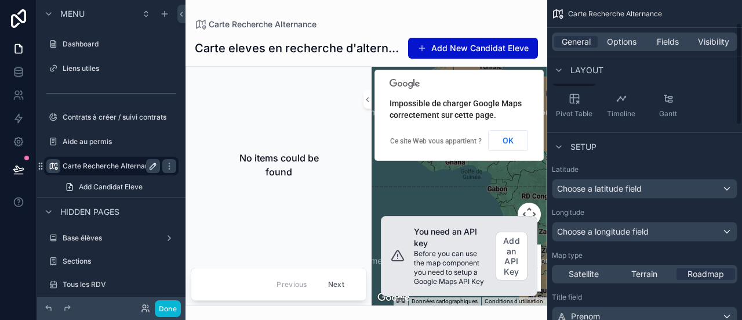
scroll to position [0, 0]
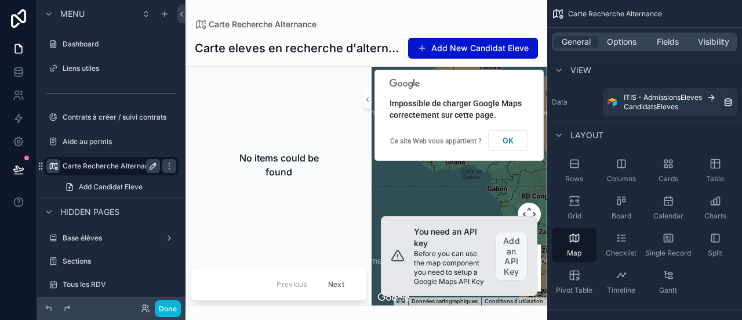
click at [510, 260] on button "Add an API Key" at bounding box center [512, 255] width 32 height 49
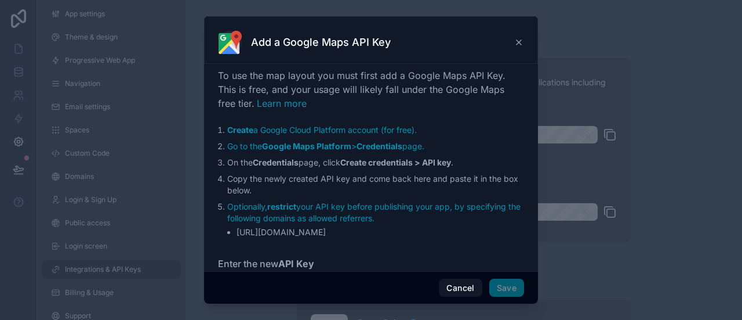
scroll to position [42, 0]
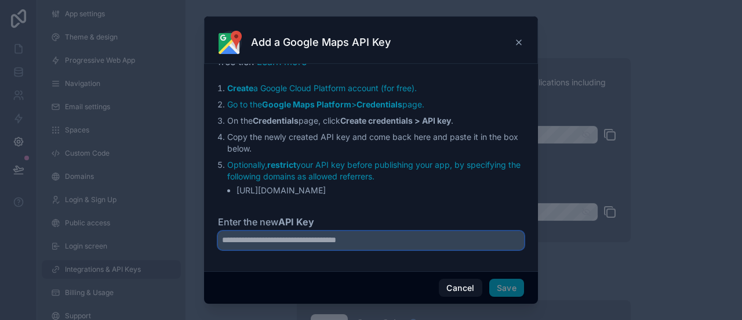
click at [380, 234] on input "Enter the new API Key" at bounding box center [371, 240] width 306 height 19
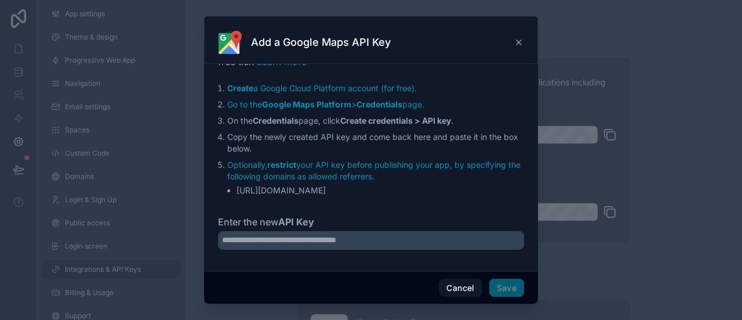
click at [520, 45] on icon at bounding box center [518, 42] width 9 height 9
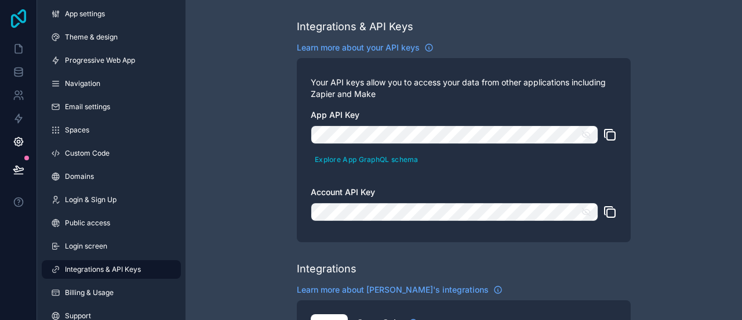
click at [15, 24] on icon at bounding box center [18, 18] width 23 height 19
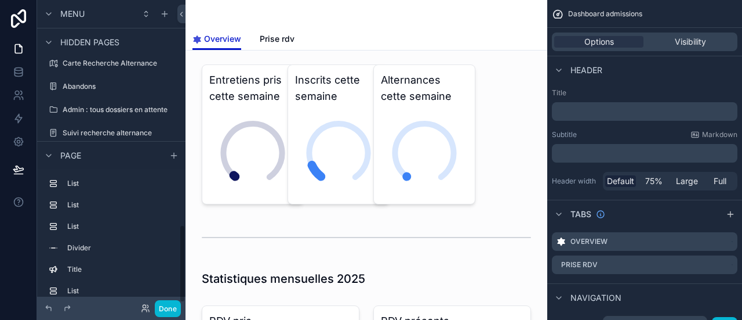
scroll to position [890, 0]
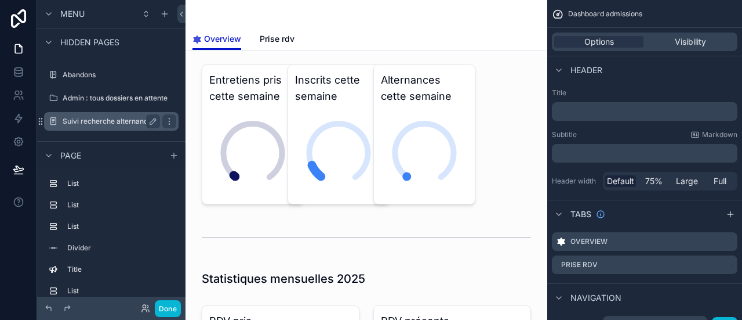
click at [111, 121] on label "Suivi recherche alternance" at bounding box center [109, 121] width 93 height 9
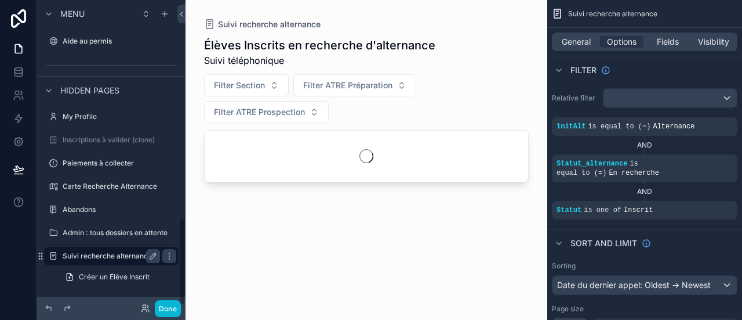
scroll to position [755, 0]
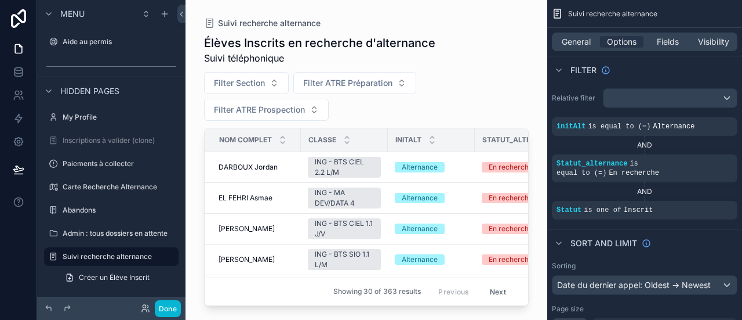
drag, startPoint x: 309, startPoint y: 299, endPoint x: 362, endPoint y: 296, distance: 52.9
click at [362, 296] on div "Suivi recherche alternance Élèves Inscrits en recherche d'alternance Suivi télé…" at bounding box center [367, 153] width 362 height 306
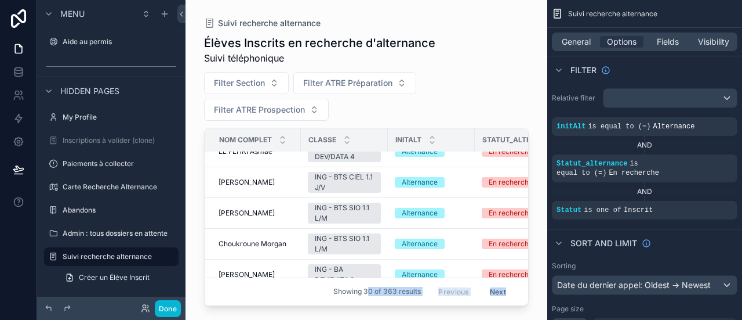
click at [438, 95] on div "scrollable content" at bounding box center [367, 153] width 362 height 306
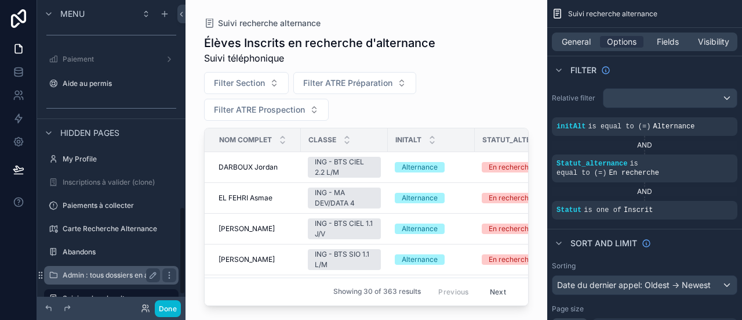
scroll to position [716, 0]
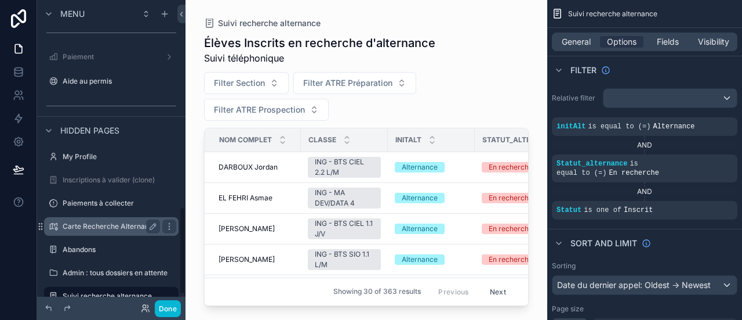
click at [125, 227] on label "Carte Recherche Alternance" at bounding box center [110, 226] width 95 height 9
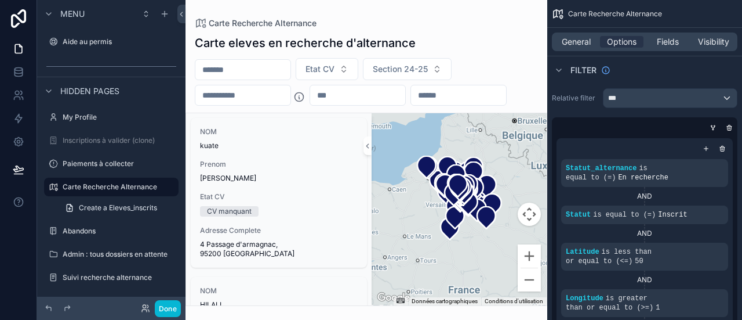
click at [523, 100] on div "scrollable content" at bounding box center [367, 160] width 362 height 320
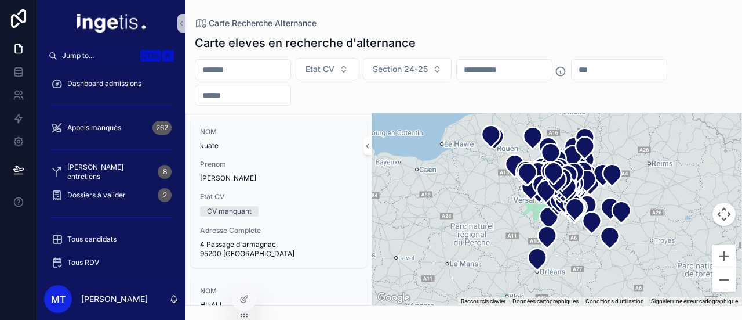
click at [253, 45] on h1 "Carte eleves en recherche d'alternance" at bounding box center [305, 43] width 221 height 16
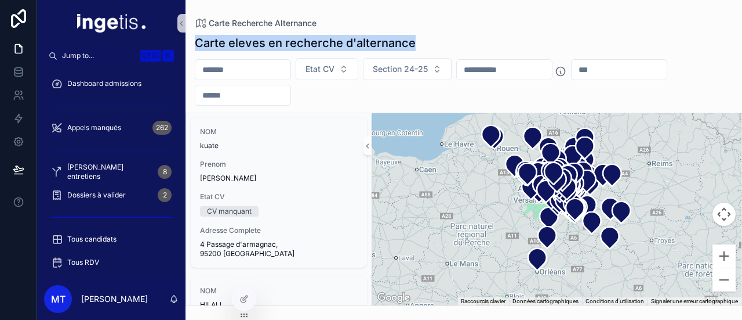
click at [253, 45] on h1 "Carte eleves en recherche d'alternance" at bounding box center [305, 43] width 221 height 16
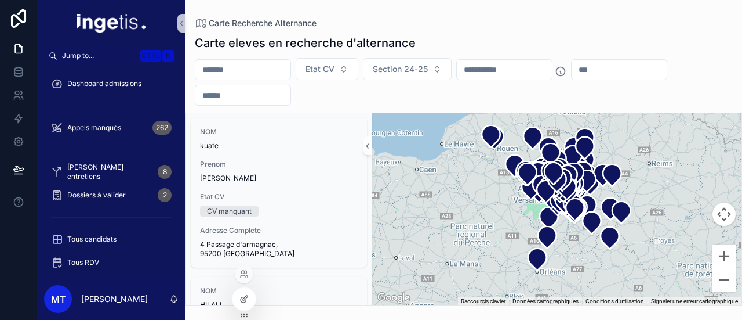
click at [246, 299] on icon at bounding box center [244, 298] width 9 height 9
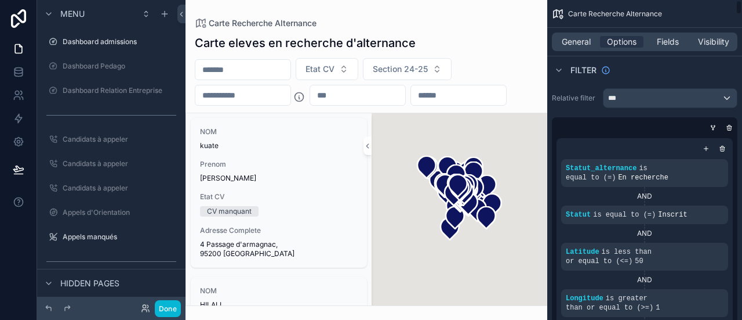
scroll to position [755, 0]
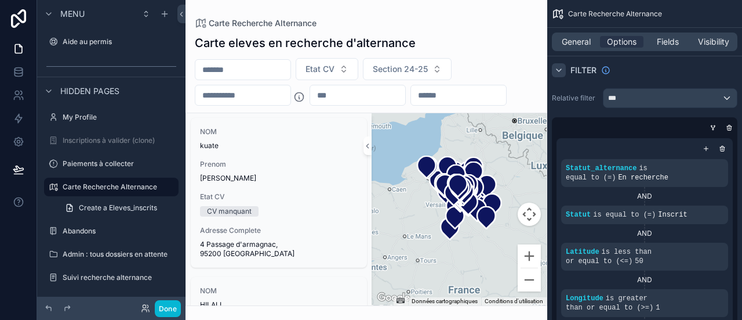
click at [564, 72] on div "scrollable content" at bounding box center [559, 70] width 14 height 14
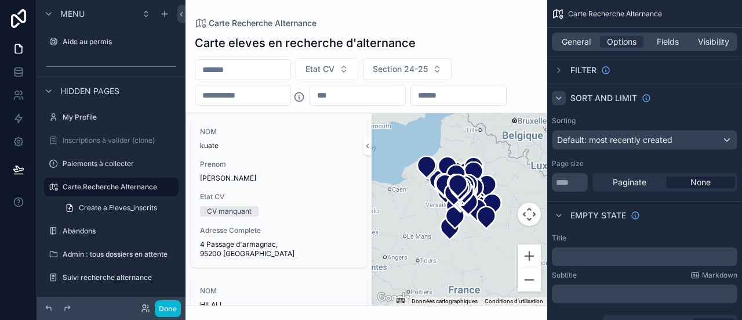
click at [558, 92] on div "scrollable content" at bounding box center [559, 98] width 14 height 14
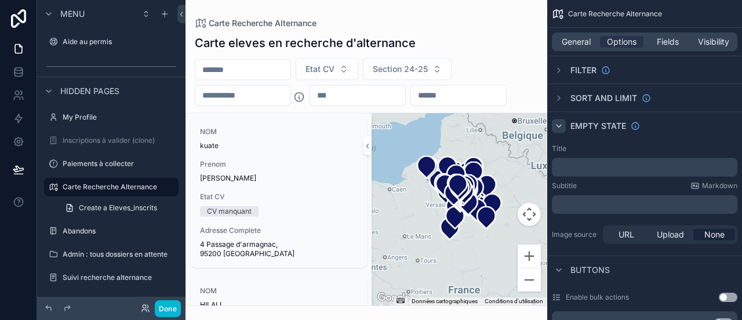
click at [561, 131] on div "scrollable content" at bounding box center [559, 126] width 14 height 14
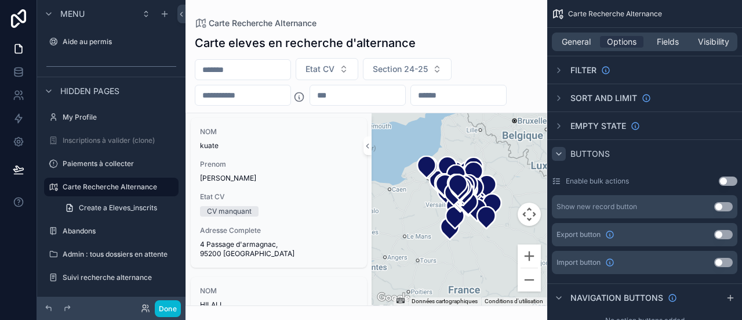
click at [559, 150] on icon "scrollable content" at bounding box center [558, 153] width 9 height 9
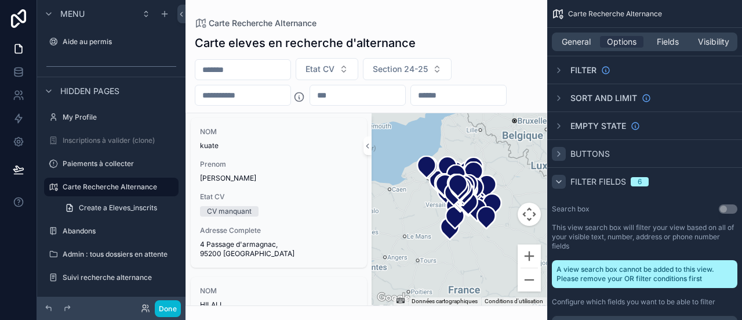
click at [557, 181] on icon "scrollable content" at bounding box center [559, 181] width 5 height 2
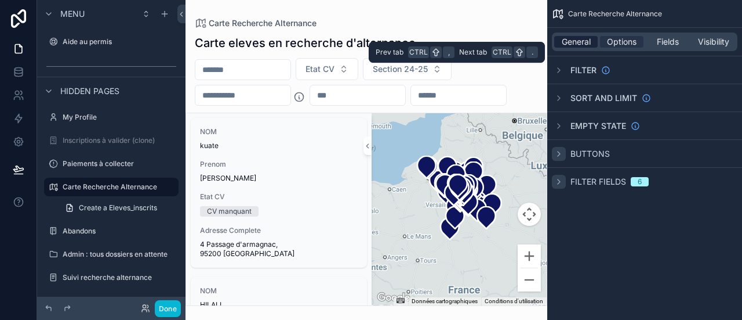
click at [571, 39] on span "General" at bounding box center [576, 42] width 29 height 12
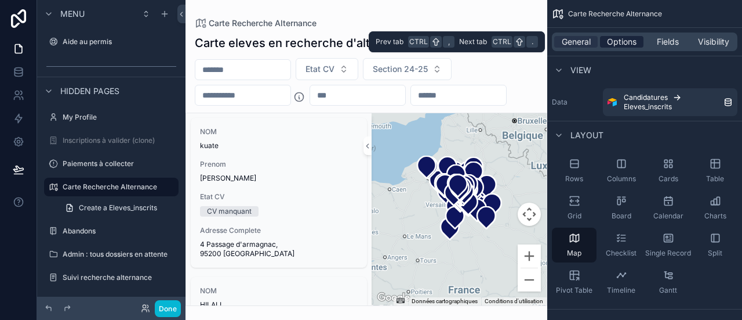
click at [611, 44] on span "Options" at bounding box center [622, 42] width 30 height 12
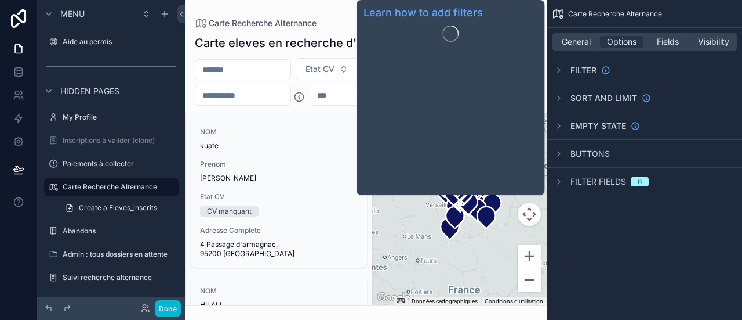
click at [593, 68] on span "Filter" at bounding box center [584, 70] width 26 height 12
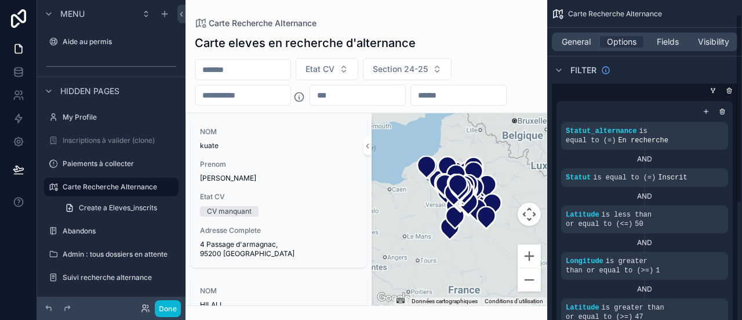
scroll to position [38, 0]
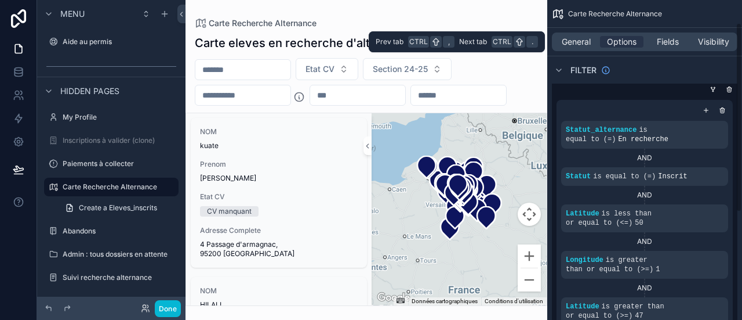
click at [583, 34] on div "General Options Fields Visibility" at bounding box center [645, 41] width 186 height 19
click at [582, 37] on span "General" at bounding box center [576, 42] width 29 height 12
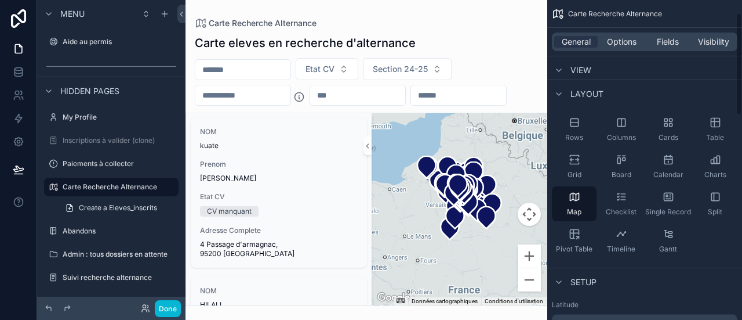
scroll to position [0, 0]
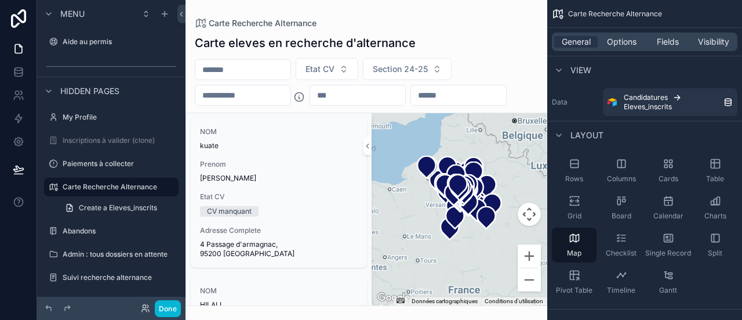
drag, startPoint x: 425, startPoint y: 48, endPoint x: 266, endPoint y: 44, distance: 158.4
click at [266, 44] on div "scrollable content" at bounding box center [367, 160] width 362 height 320
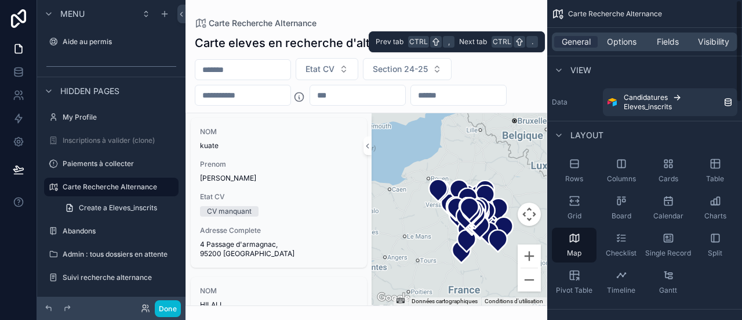
click at [612, 34] on div "General Options Fields Visibility" at bounding box center [645, 41] width 186 height 19
click at [613, 35] on div "General Options Fields Visibility" at bounding box center [645, 41] width 186 height 19
click at [613, 39] on span "Options" at bounding box center [622, 42] width 30 height 12
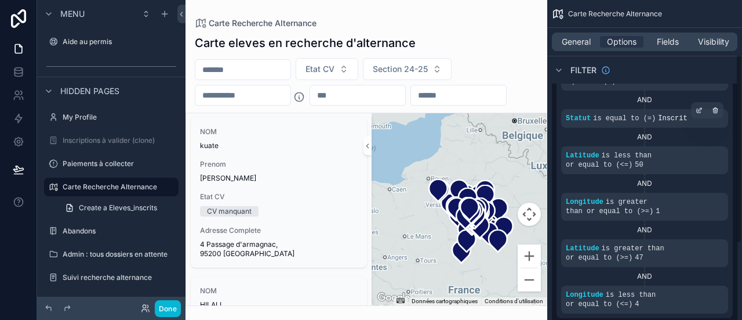
scroll to position [89, 0]
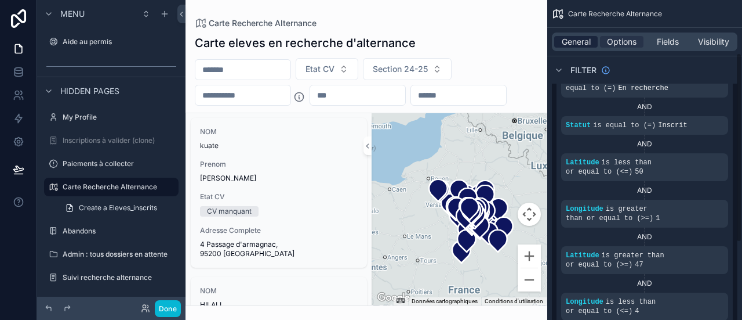
click at [585, 44] on span "General" at bounding box center [576, 42] width 29 height 12
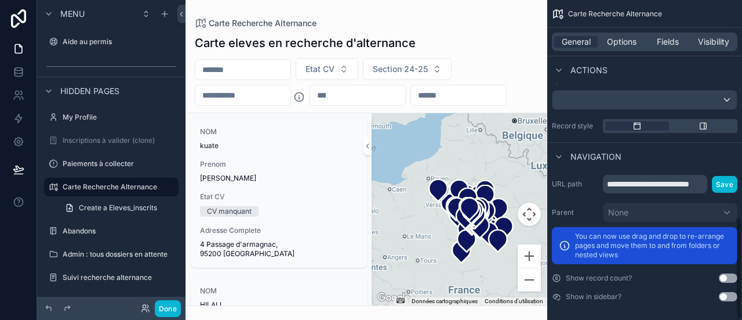
scroll to position [675, 0]
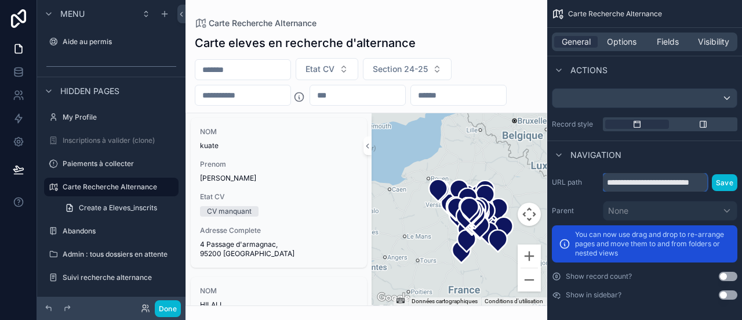
click at [624, 182] on input "**********" at bounding box center [655, 182] width 104 height 19
click at [585, 194] on div "**********" at bounding box center [645, 236] width 195 height 136
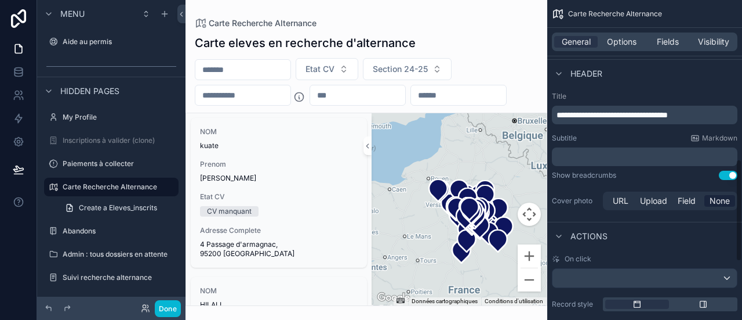
scroll to position [495, 0]
click at [586, 111] on span "**********" at bounding box center [612, 115] width 111 height 8
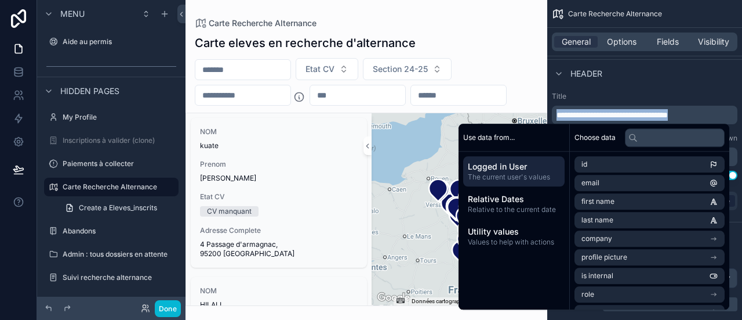
copy span "**********"
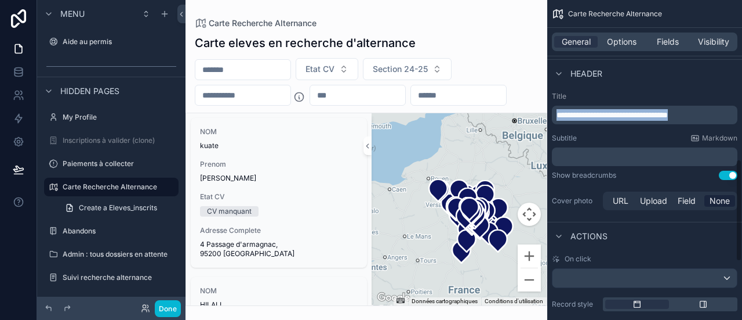
click at [573, 92] on label "Title" at bounding box center [645, 96] width 186 height 9
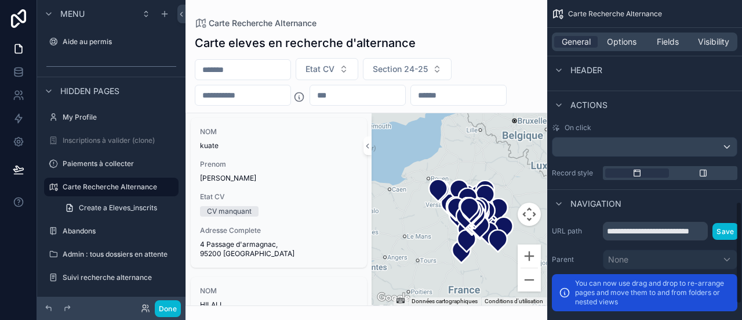
scroll to position [631, 0]
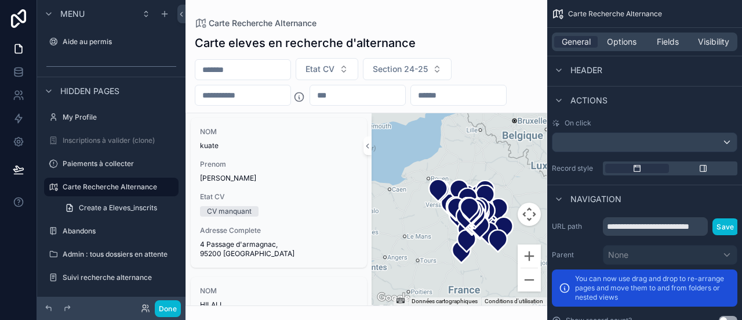
click at [481, 106] on div "Etat CV Section 24-25" at bounding box center [367, 82] width 362 height 48
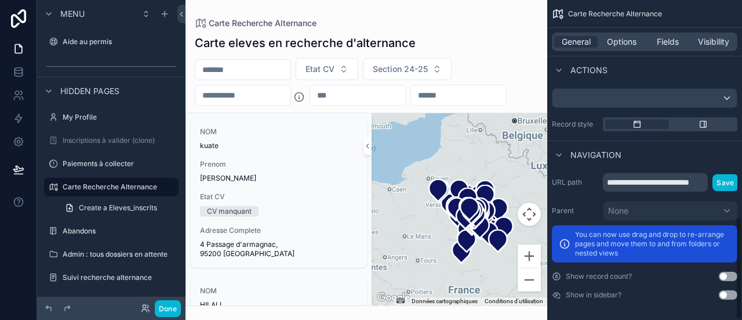
scroll to position [675, 0]
click at [19, 171] on icon at bounding box center [19, 170] width 12 height 12
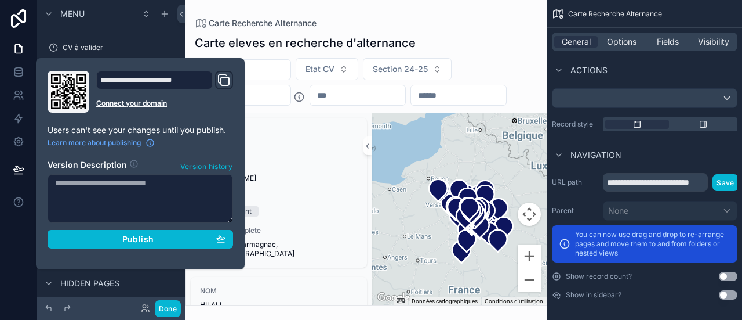
scroll to position [529, 0]
click at [353, 106] on div "Etat CV Section 24-25" at bounding box center [367, 82] width 362 height 48
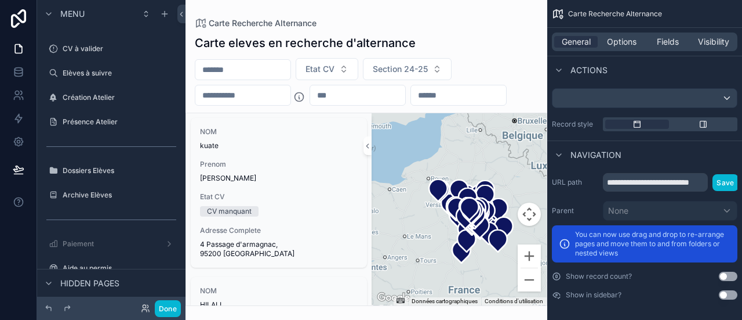
click at [9, 221] on div at bounding box center [18, 160] width 37 height 320
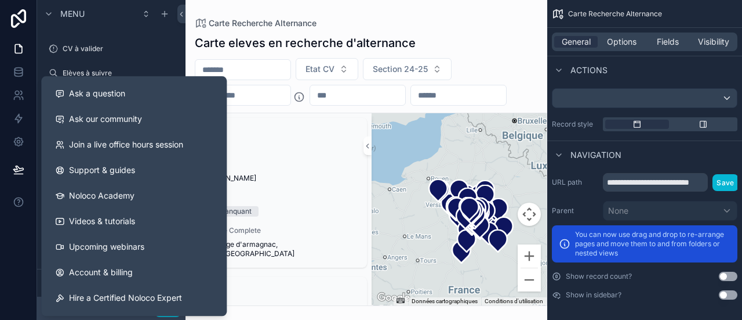
click at [0, 279] on div at bounding box center [18, 160] width 37 height 320
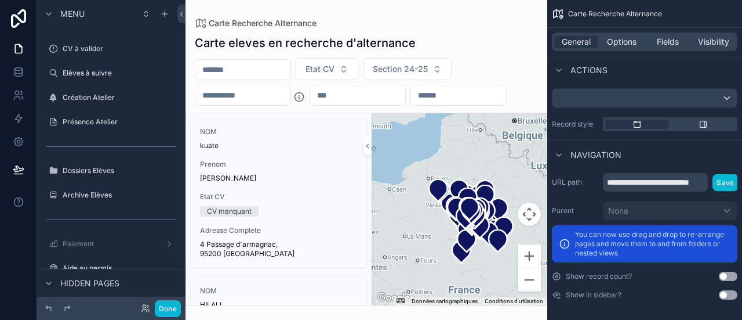
click at [10, 263] on div at bounding box center [18, 160] width 37 height 320
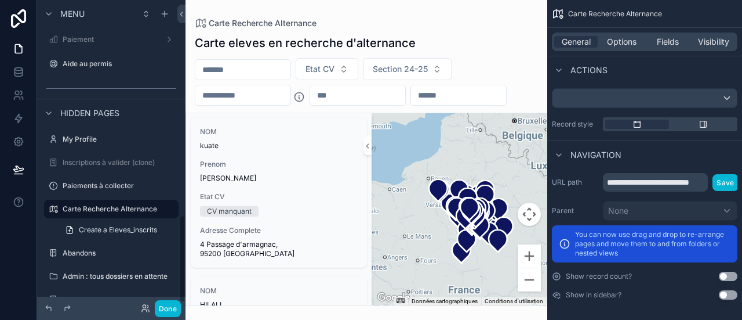
scroll to position [755, 0]
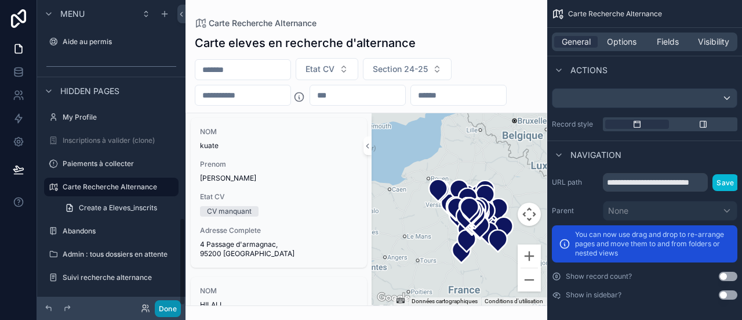
click at [169, 310] on button "Done" at bounding box center [168, 308] width 26 height 17
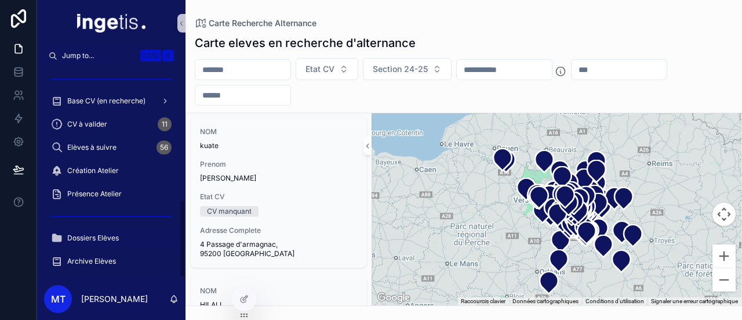
scroll to position [369, 0]
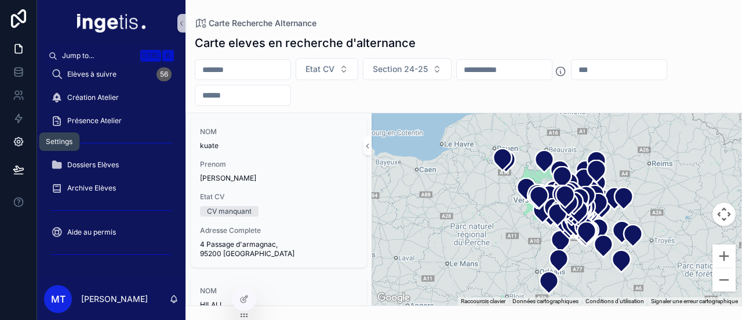
click at [24, 146] on icon at bounding box center [19, 142] width 12 height 12
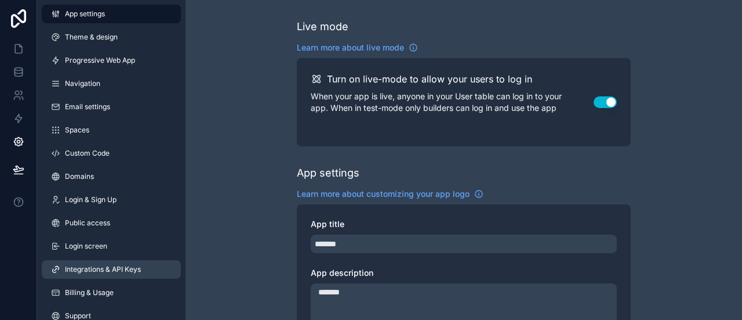
click at [114, 267] on span "Integrations & API Keys" at bounding box center [103, 268] width 76 height 9
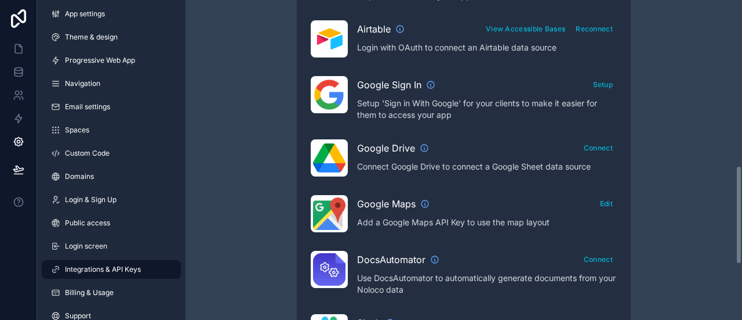
scroll to position [535, 0]
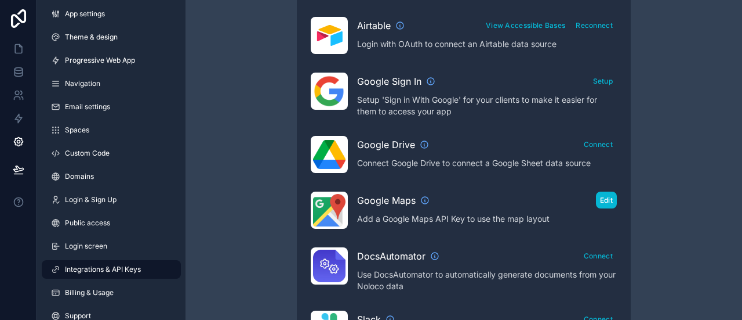
click at [606, 194] on button "Edit" at bounding box center [606, 199] width 21 height 17
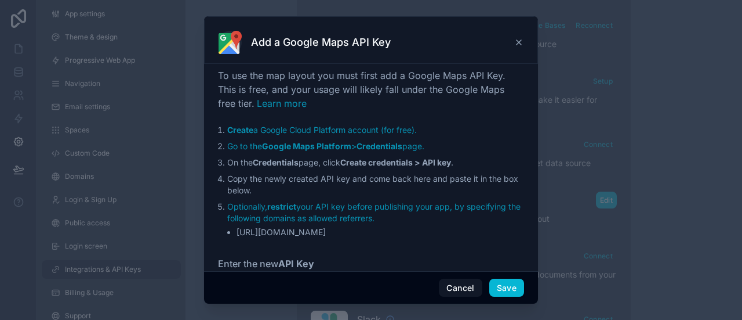
scroll to position [42, 0]
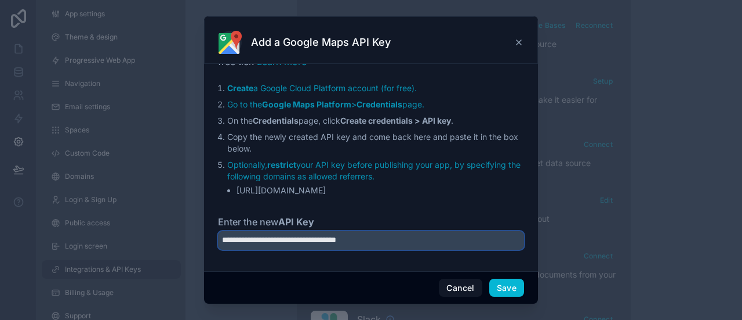
click at [417, 240] on input "**********" at bounding box center [371, 240] width 306 height 19
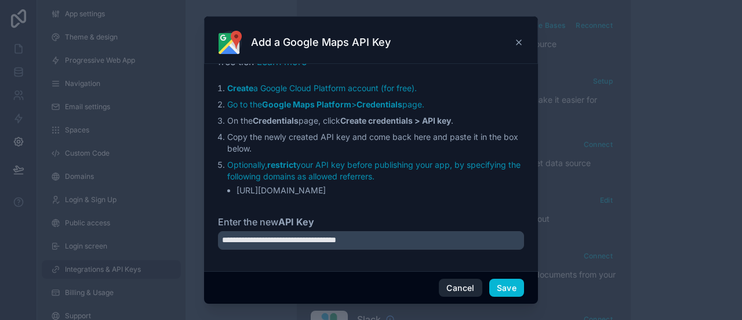
click at [449, 291] on button "Cancel" at bounding box center [460, 287] width 43 height 19
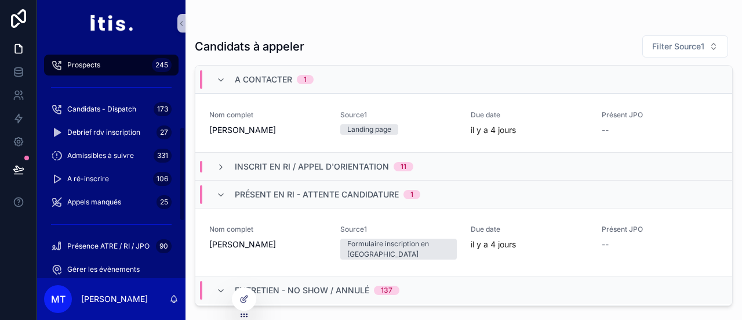
scroll to position [332, 0]
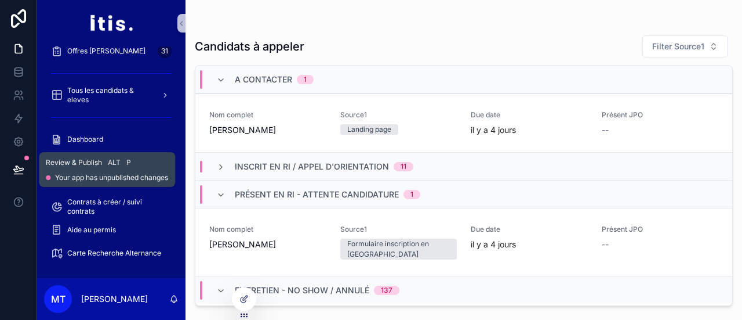
click at [20, 169] on icon at bounding box center [19, 170] width 12 height 12
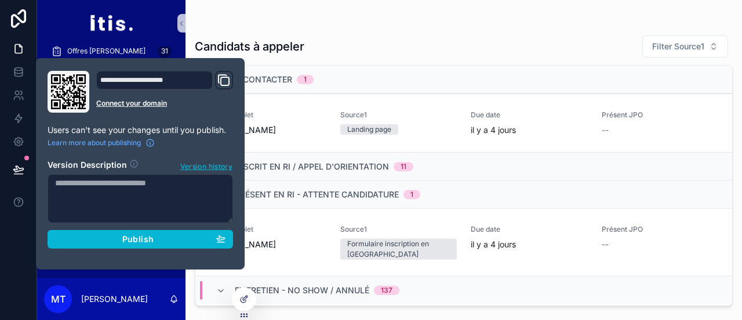
click at [403, 34] on div "Candidats à appeler Filter Source1 A contacter 1 Nom complet Celine Adorni Sour…" at bounding box center [464, 167] width 538 height 278
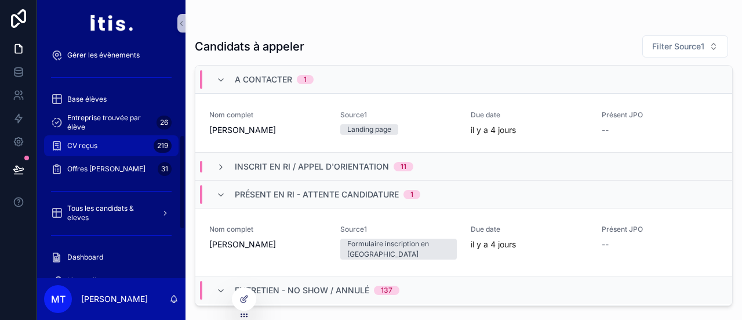
scroll to position [215, 0]
click at [96, 176] on div "Offres Cédric 31" at bounding box center [111, 168] width 121 height 19
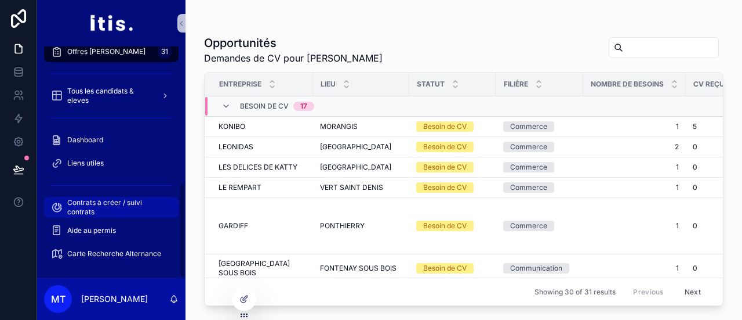
scroll to position [332, 0]
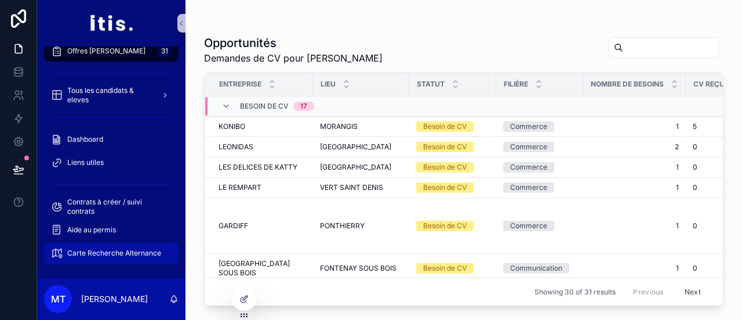
click at [122, 247] on div "Carte Recherche Alternance" at bounding box center [111, 253] width 121 height 19
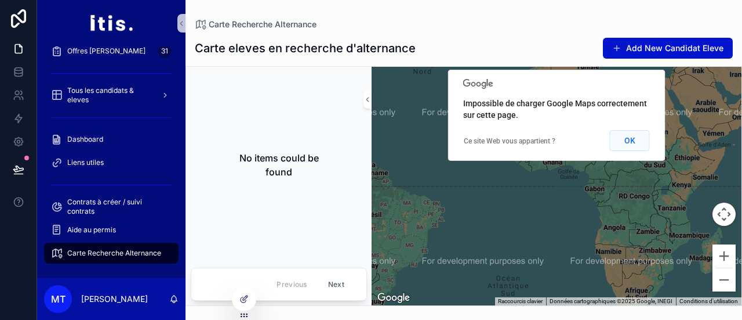
click at [637, 130] on button "OK" at bounding box center [630, 140] width 40 height 21
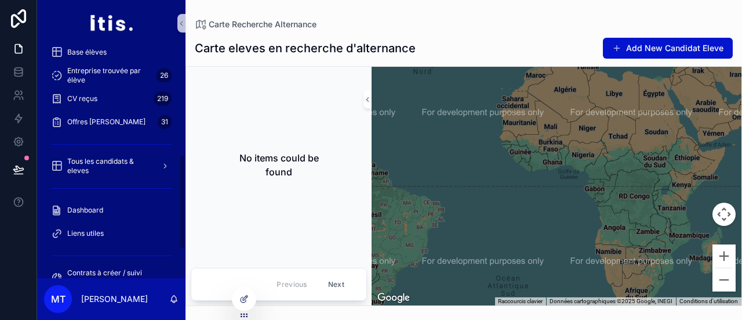
scroll to position [332, 0]
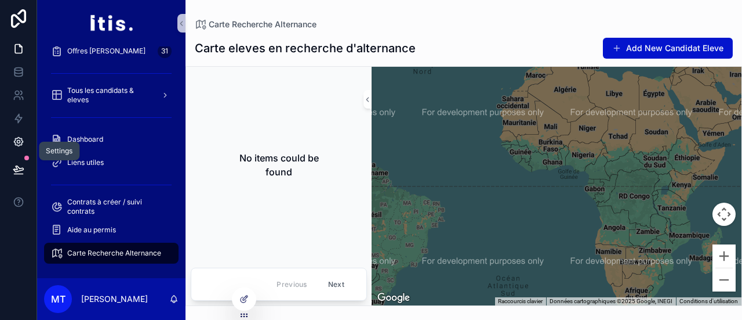
click at [21, 137] on icon at bounding box center [19, 142] width 12 height 12
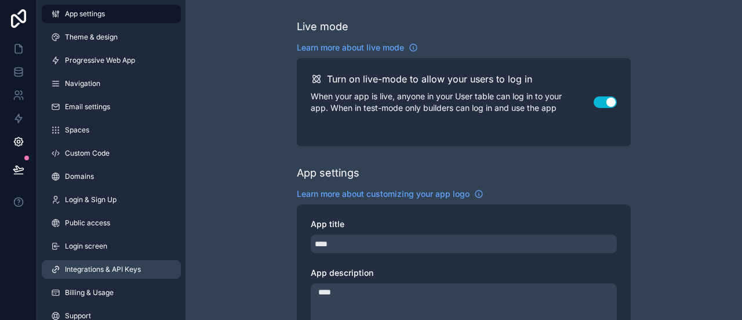
click at [84, 263] on link "Integrations & API Keys" at bounding box center [111, 269] width 139 height 19
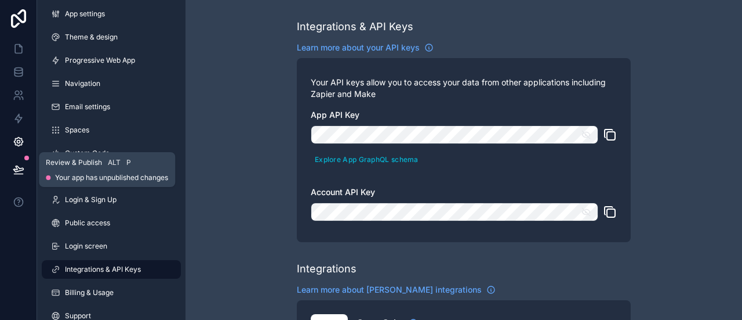
click at [21, 169] on icon at bounding box center [19, 170] width 12 height 12
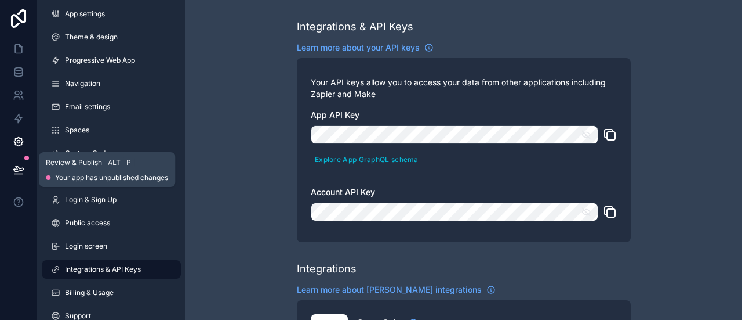
click at [19, 168] on icon at bounding box center [18, 169] width 10 height 6
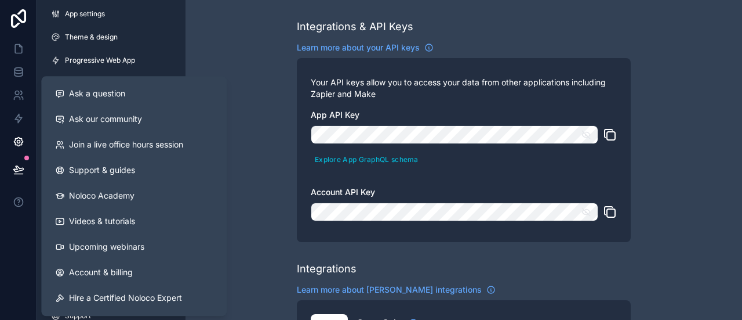
click at [0, 229] on div at bounding box center [18, 160] width 37 height 320
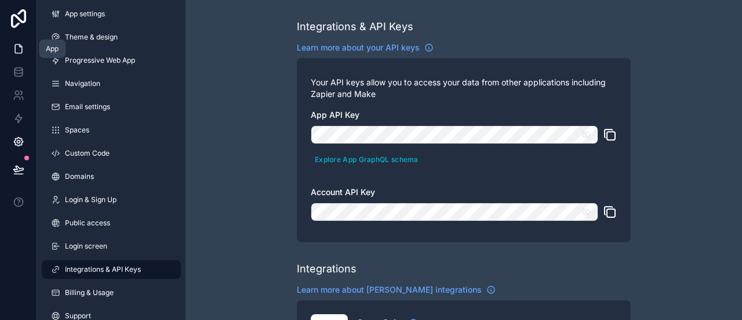
click at [17, 46] on icon at bounding box center [19, 49] width 12 height 12
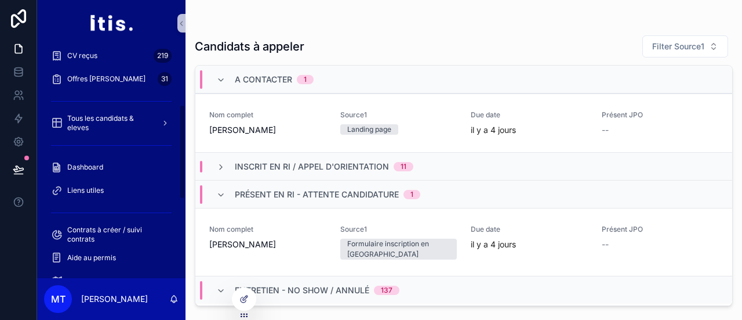
scroll to position [332, 0]
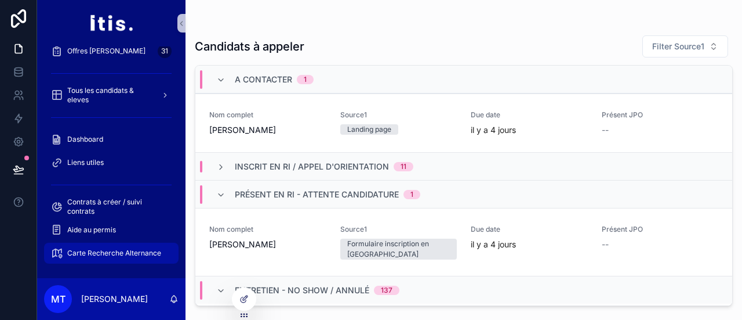
click at [96, 247] on div "Carte Recherche Alternance" at bounding box center [111, 253] width 121 height 19
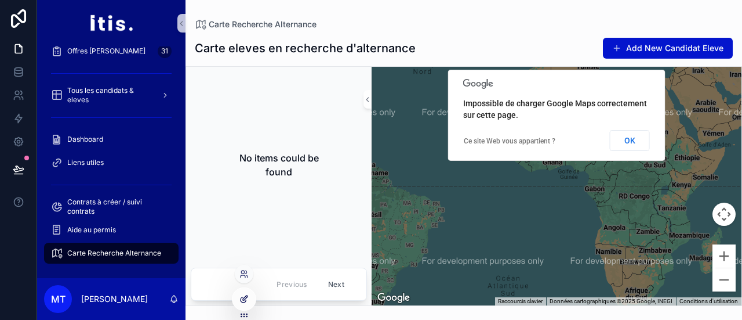
click at [242, 298] on icon at bounding box center [244, 298] width 9 height 9
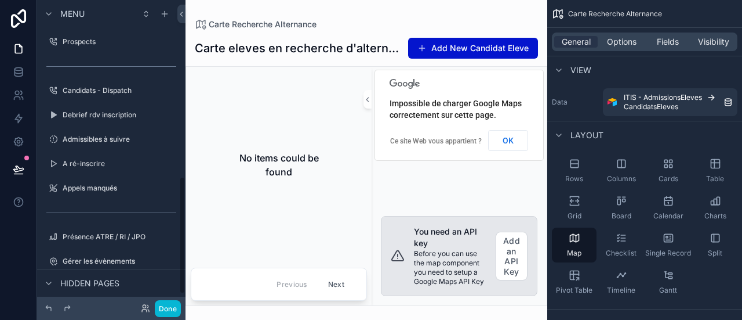
scroll to position [461, 0]
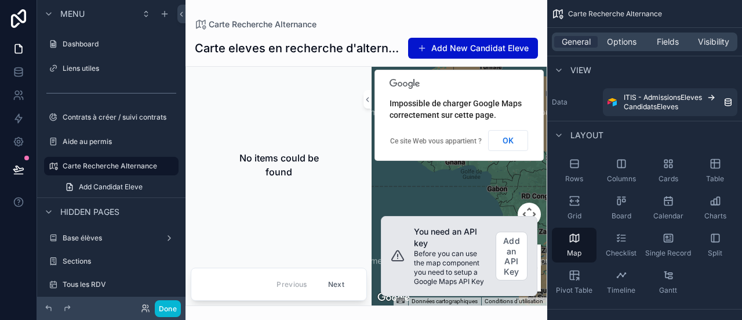
click at [515, 262] on div "scrollable content" at bounding box center [367, 160] width 362 height 320
click at [514, 261] on button "Add an API Key" at bounding box center [512, 255] width 32 height 49
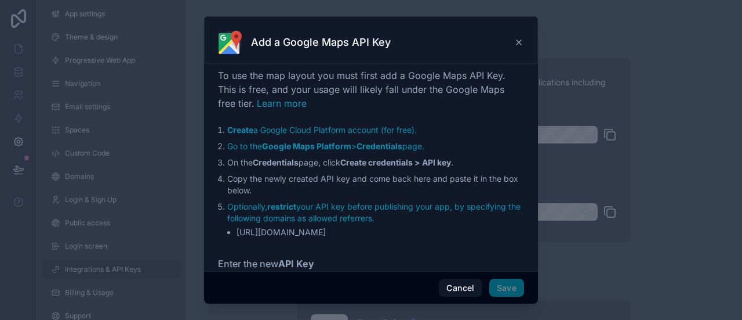
scroll to position [42, 0]
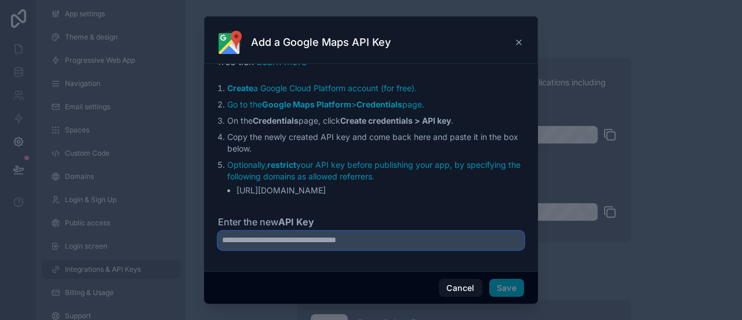
click at [420, 236] on input "Enter the new API Key" at bounding box center [371, 240] width 306 height 19
paste input "**********"
type input "**********"
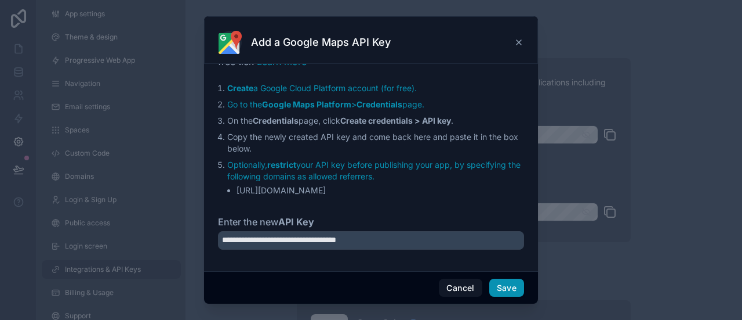
click at [516, 286] on button "Save" at bounding box center [507, 287] width 35 height 19
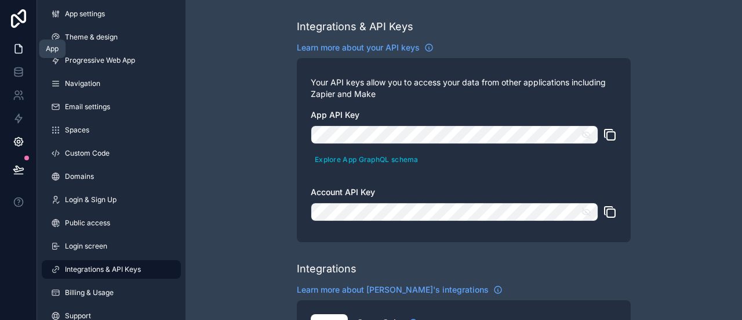
click at [24, 57] on link at bounding box center [18, 48] width 37 height 23
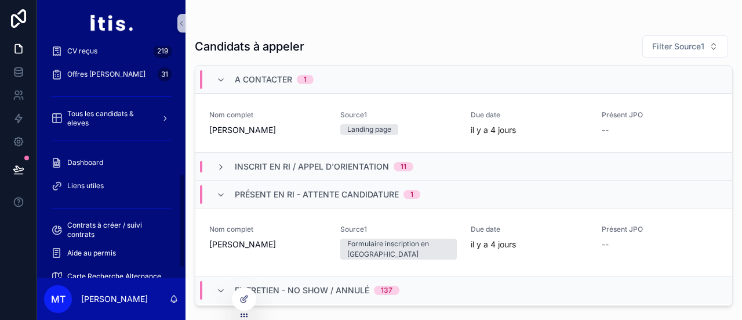
scroll to position [332, 0]
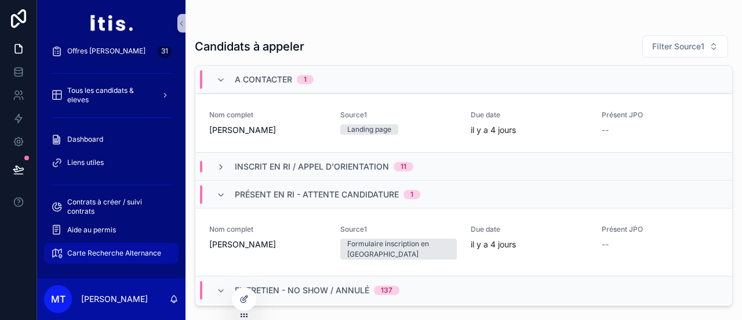
click at [89, 253] on span "Carte Recherche Alternance" at bounding box center [114, 252] width 94 height 9
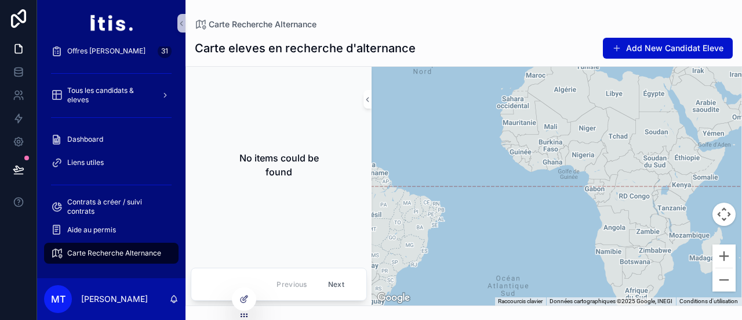
click at [318, 164] on h2 "No items could be found" at bounding box center [279, 165] width 102 height 28
click at [247, 303] on div at bounding box center [244, 299] width 23 height 22
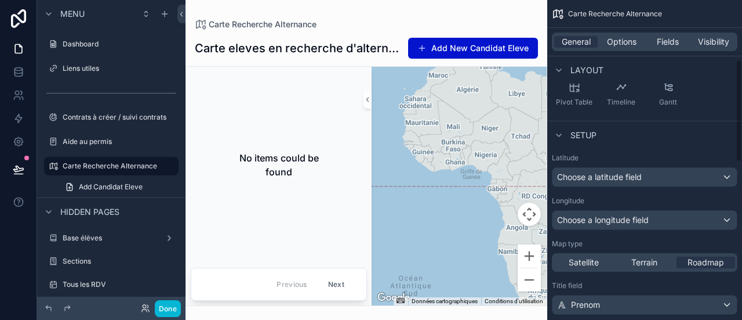
scroll to position [184, 0]
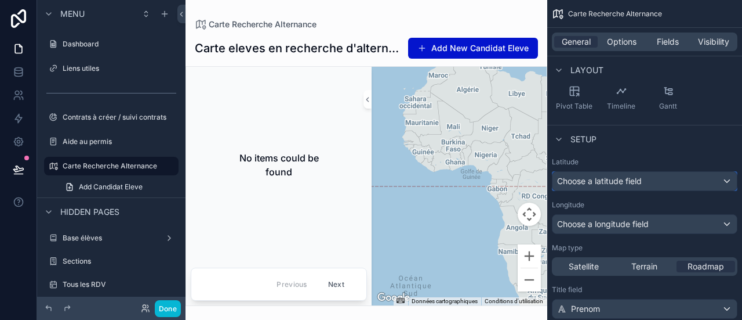
click at [636, 182] on span "Choose a latitude field" at bounding box center [599, 181] width 85 height 10
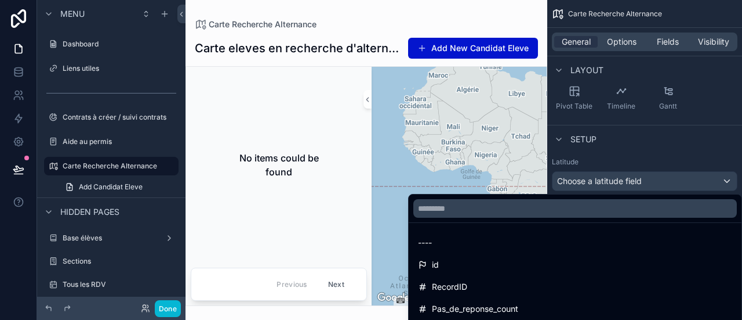
click at [636, 182] on div "scrollable content" at bounding box center [371, 160] width 742 height 320
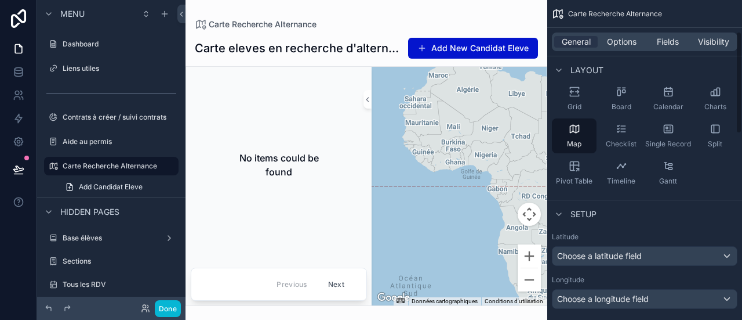
scroll to position [97, 0]
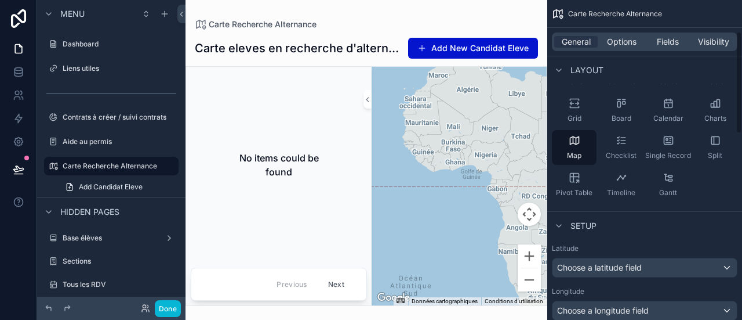
click at [573, 224] on span "Setup" at bounding box center [584, 226] width 26 height 12
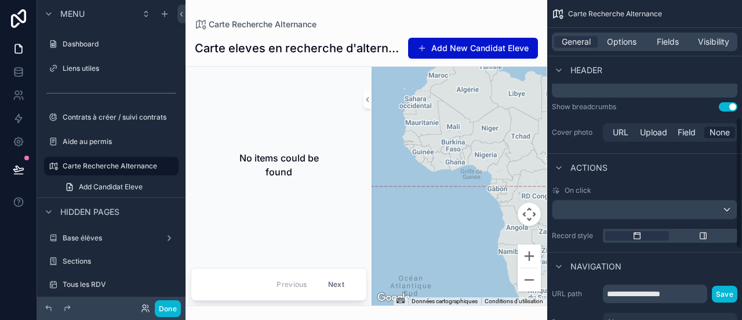
scroll to position [278, 0]
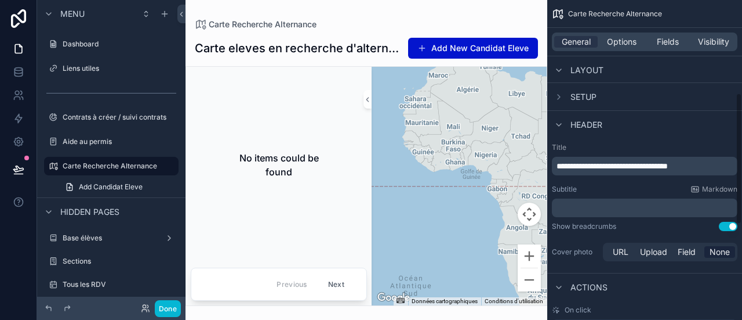
click at [578, 97] on span "Setup" at bounding box center [584, 97] width 26 height 12
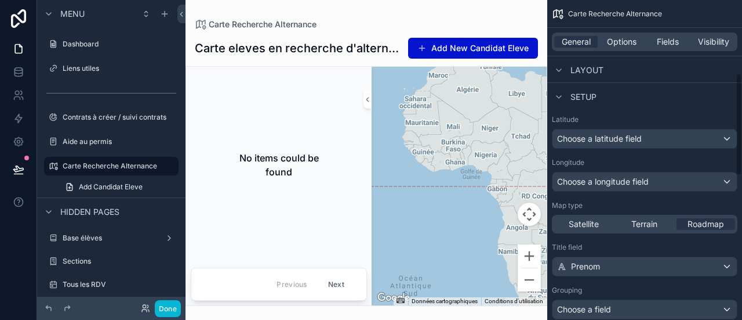
scroll to position [229, 0]
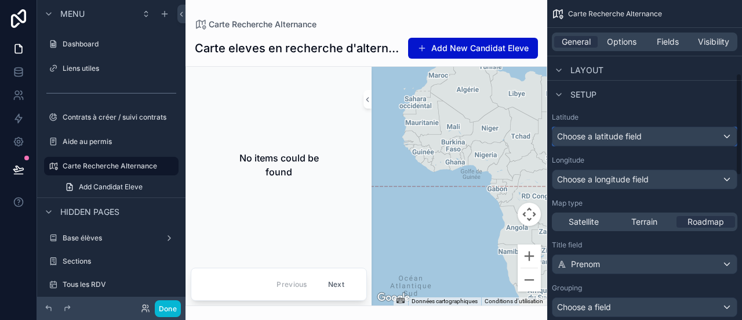
click at [601, 137] on span "Choose a latitude field" at bounding box center [599, 136] width 85 height 10
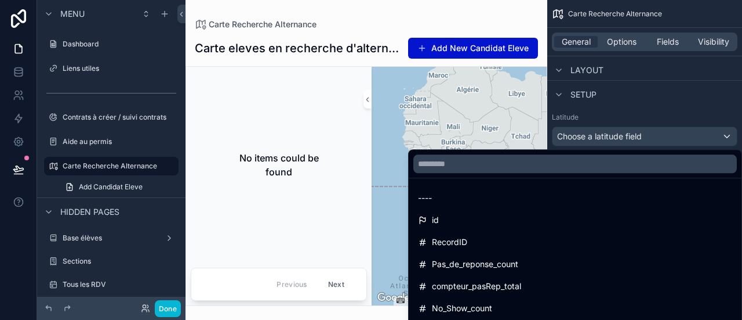
click at [601, 137] on div "scrollable content" at bounding box center [371, 160] width 742 height 320
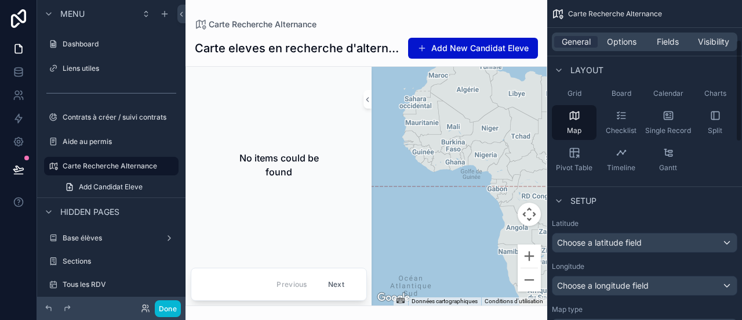
scroll to position [112, 0]
